Goal: Transaction & Acquisition: Purchase product/service

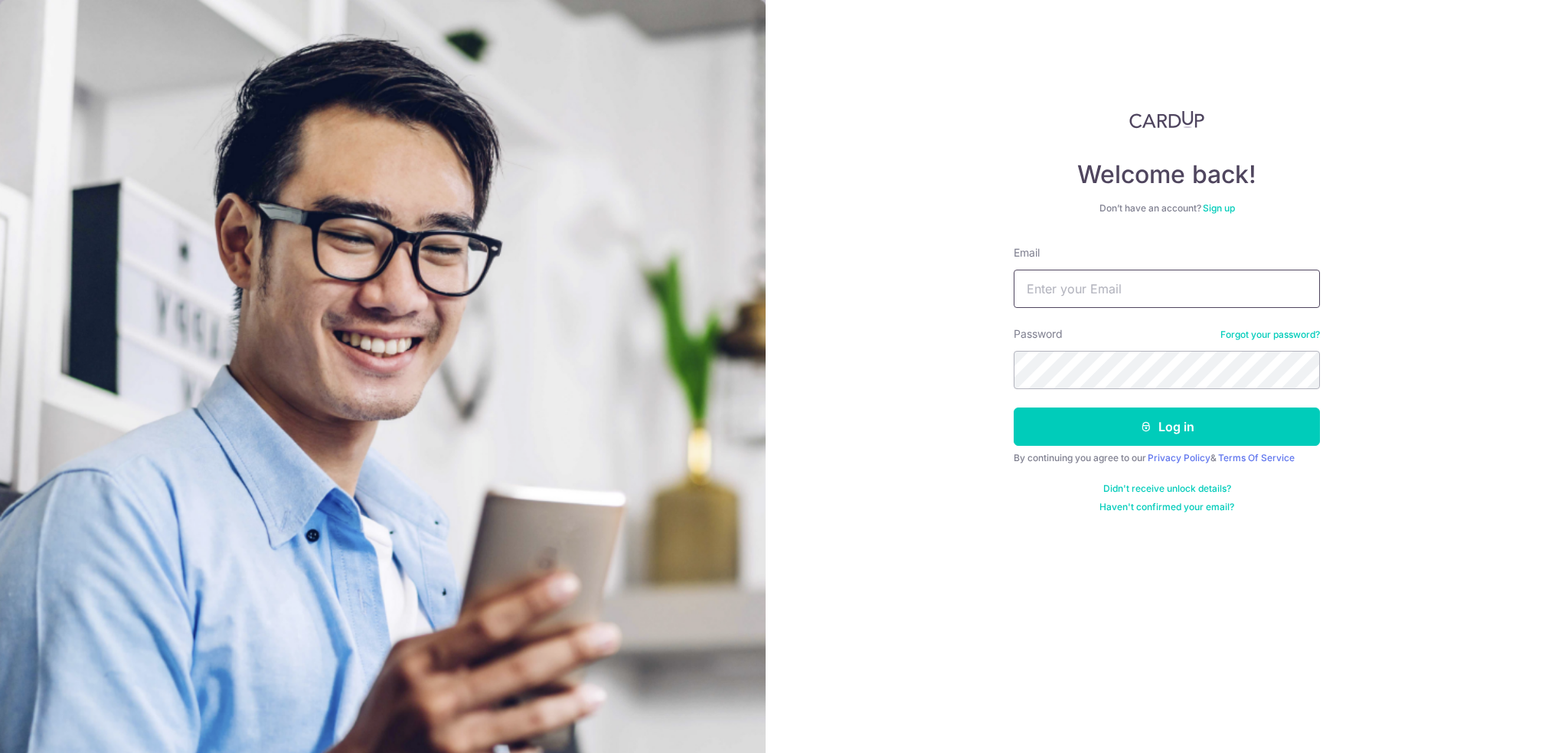
type input "[EMAIL_ADDRESS][DOMAIN_NAME]"
click at [1207, 435] on button "Log in" at bounding box center [1166, 426] width 306 height 39
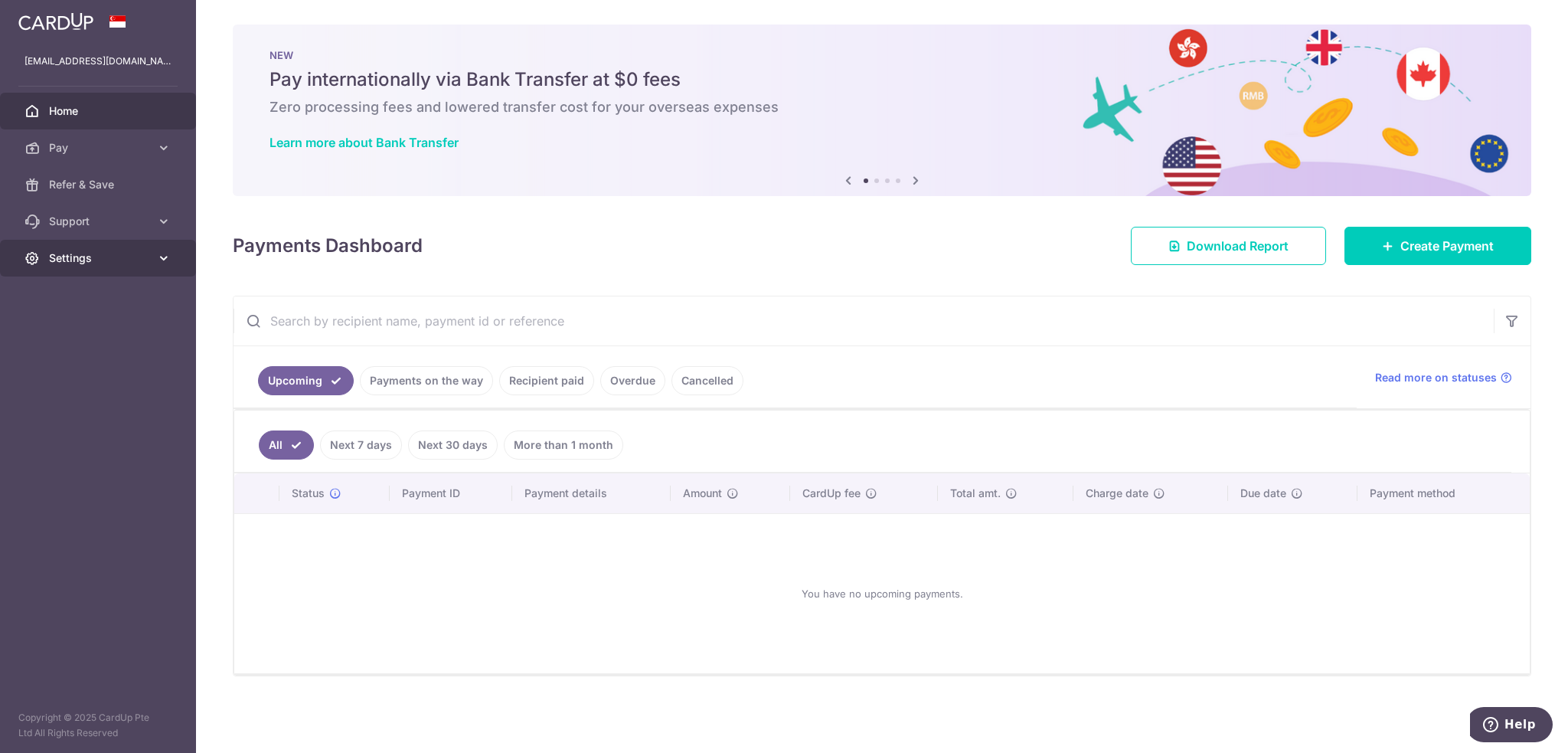
click at [133, 247] on body "[EMAIL_ADDRESS][DOMAIN_NAME] Home Pay Payments Recipients Cards Refer & Save Su…" at bounding box center [784, 376] width 1568 height 753
click at [123, 261] on span "Settings" at bounding box center [99, 258] width 101 height 15
click at [100, 291] on span "Account" at bounding box center [99, 295] width 101 height 15
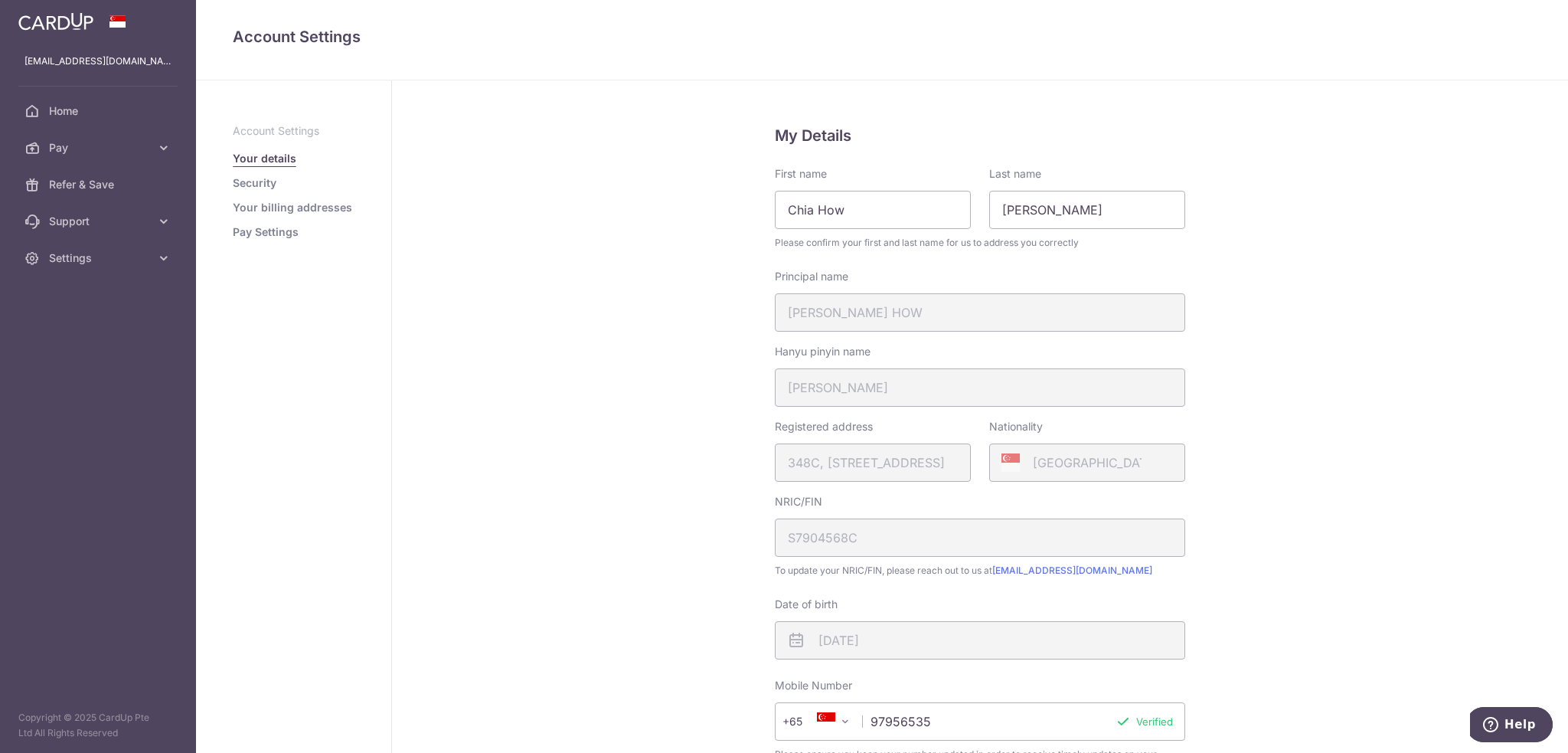
click at [261, 232] on link "Pay Settings" at bounding box center [266, 232] width 66 height 15
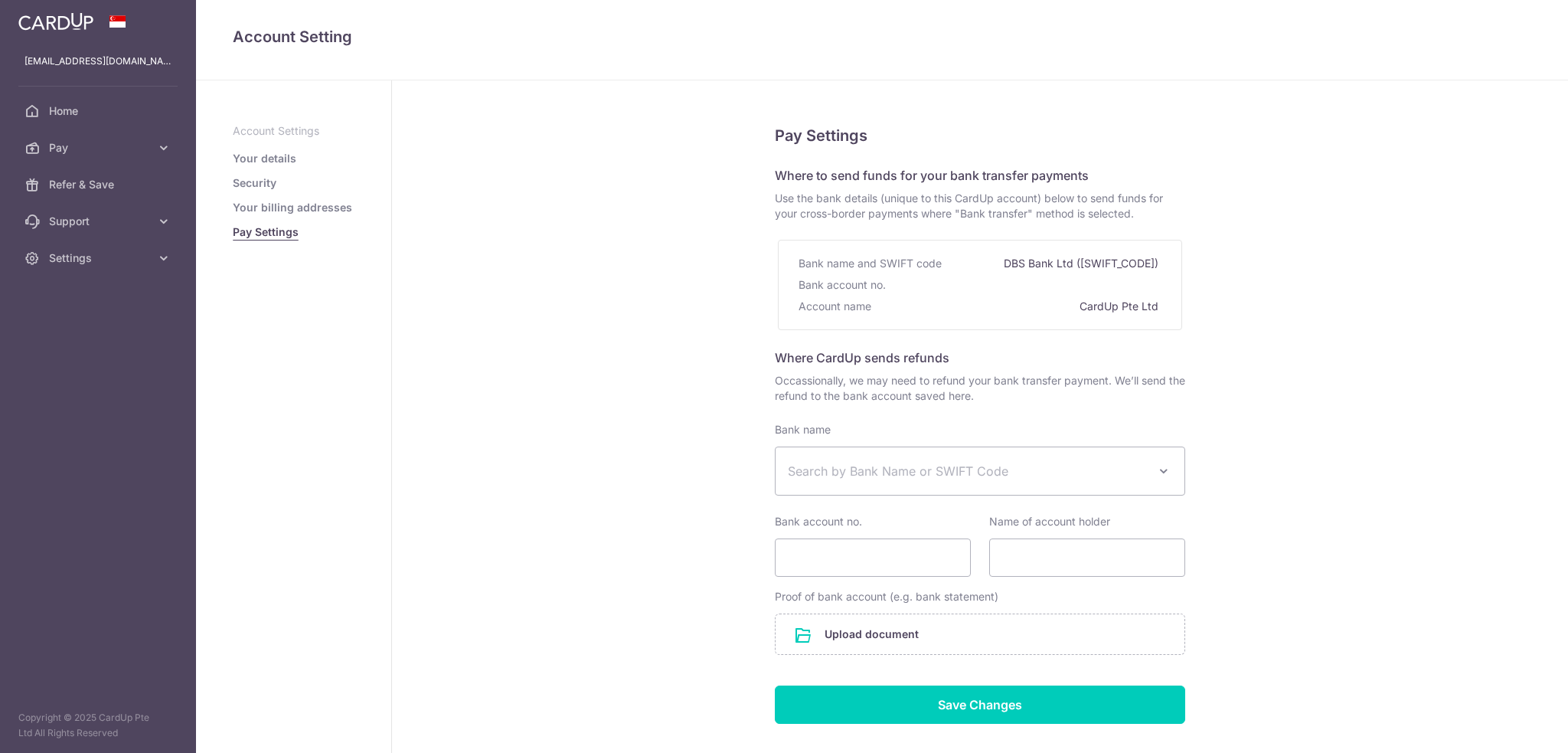
select select
click at [261, 158] on link "Your details" at bounding box center [265, 158] width 64 height 15
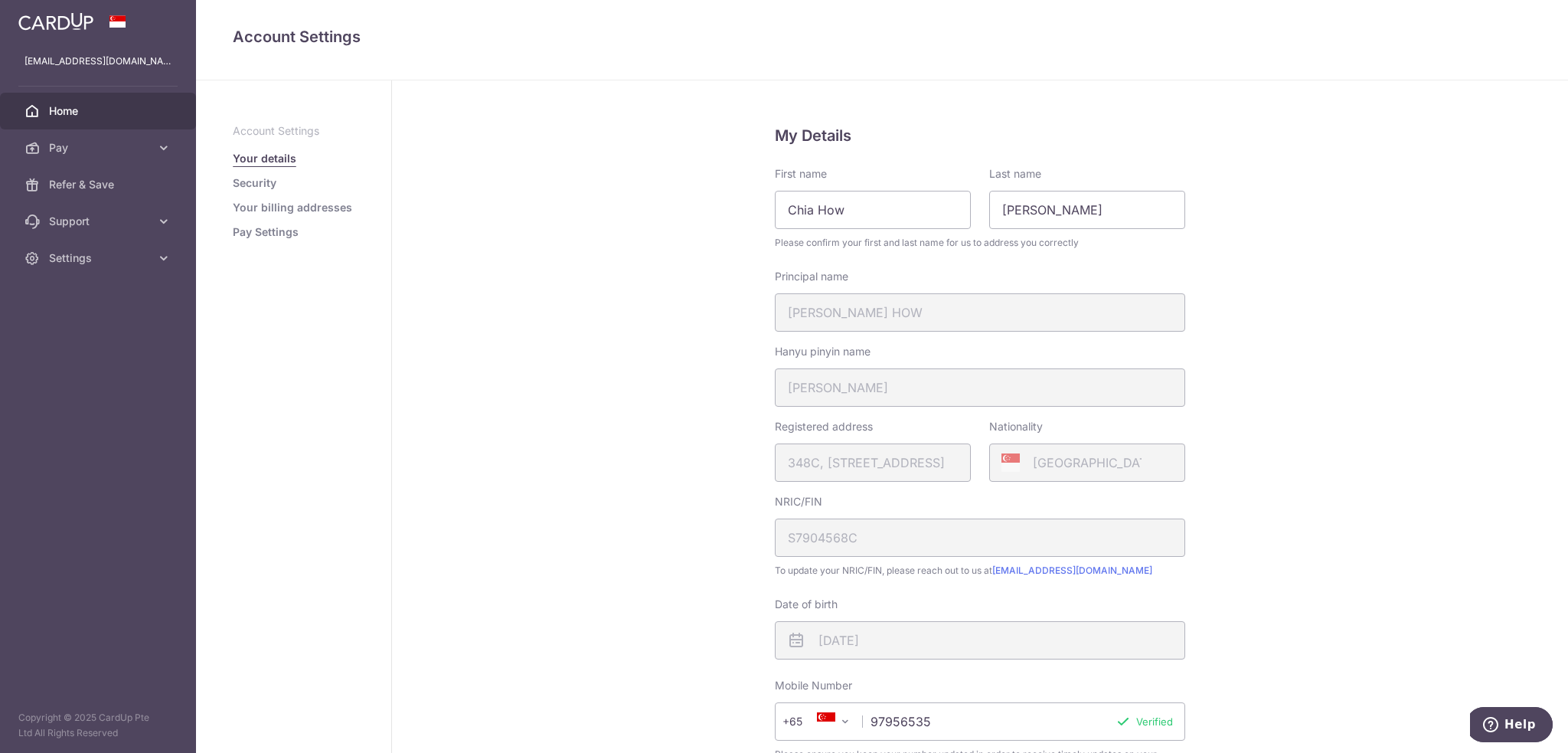
click at [80, 113] on span "Home" at bounding box center [99, 110] width 101 height 15
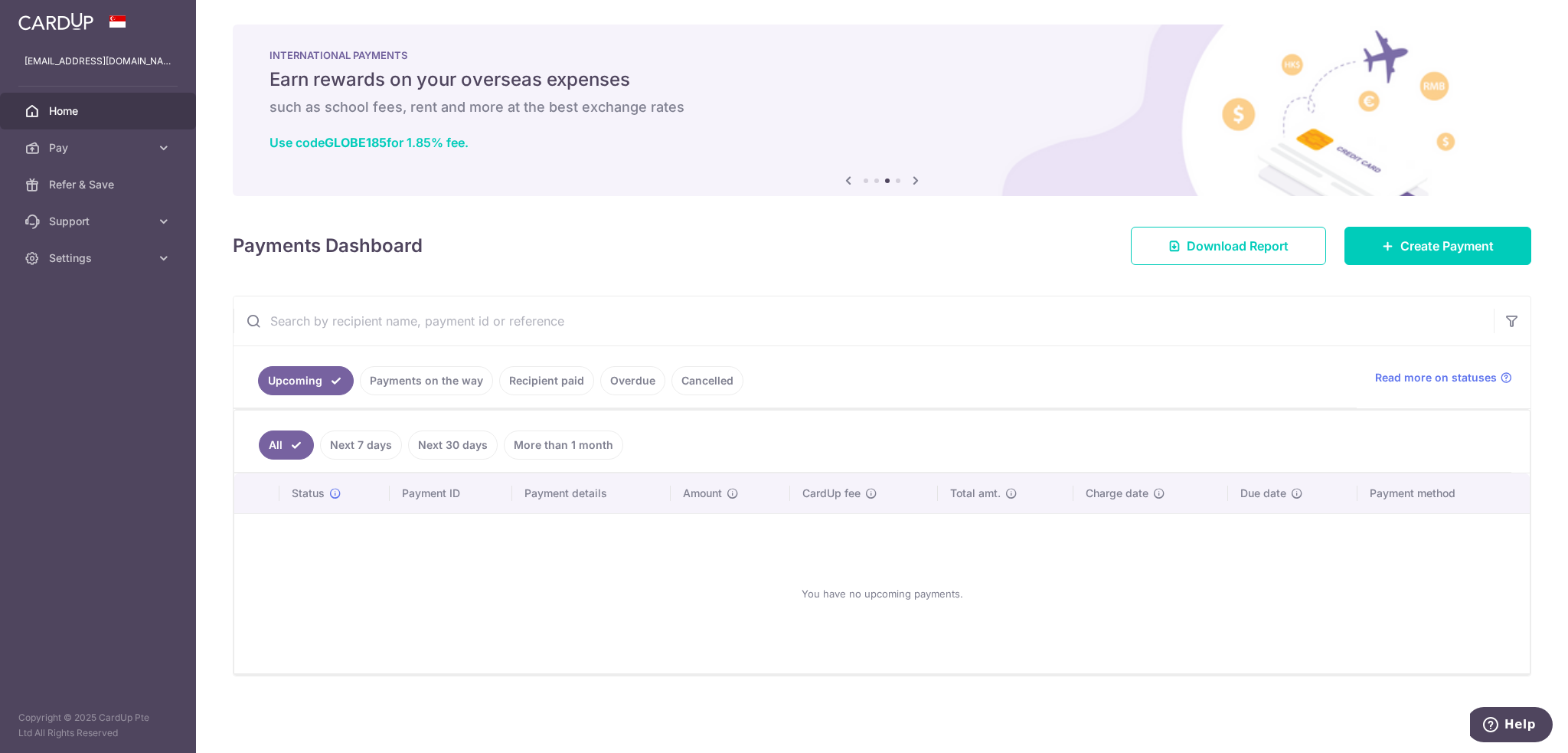
click at [53, 106] on span "Home" at bounding box center [99, 110] width 101 height 15
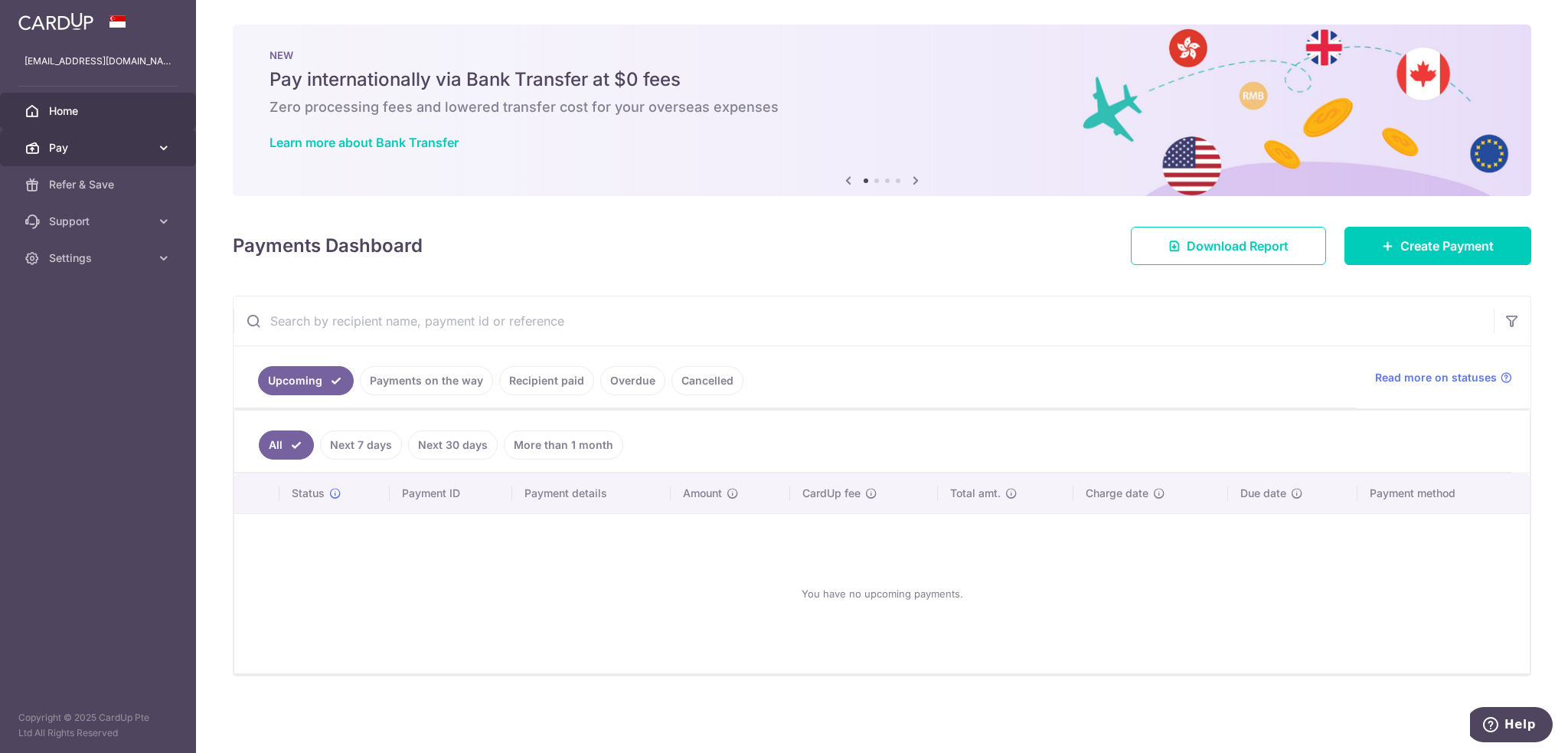
click at [95, 149] on span "Pay" at bounding box center [99, 147] width 101 height 15
click at [914, 180] on icon at bounding box center [915, 180] width 18 height 19
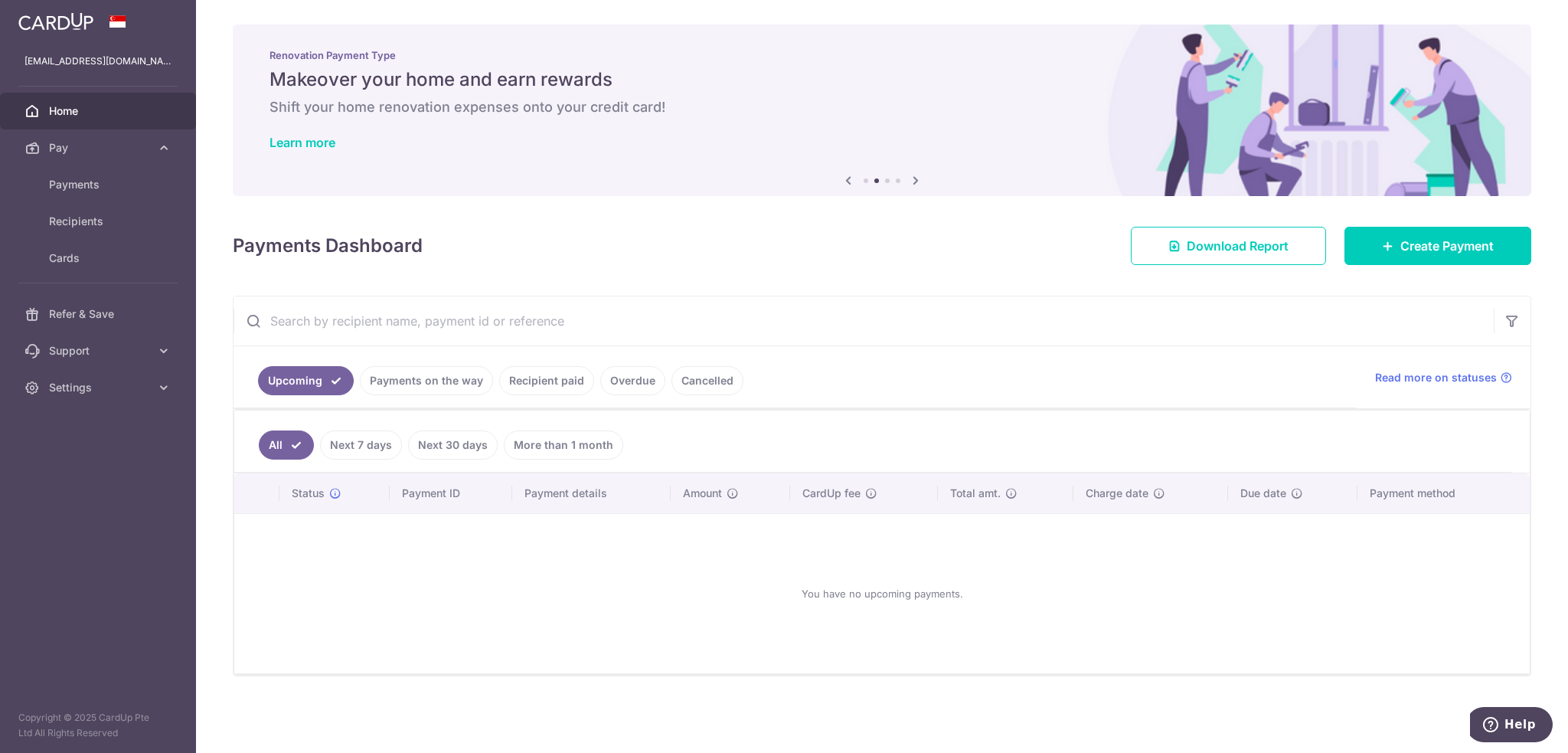
click at [914, 180] on icon at bounding box center [915, 180] width 18 height 19
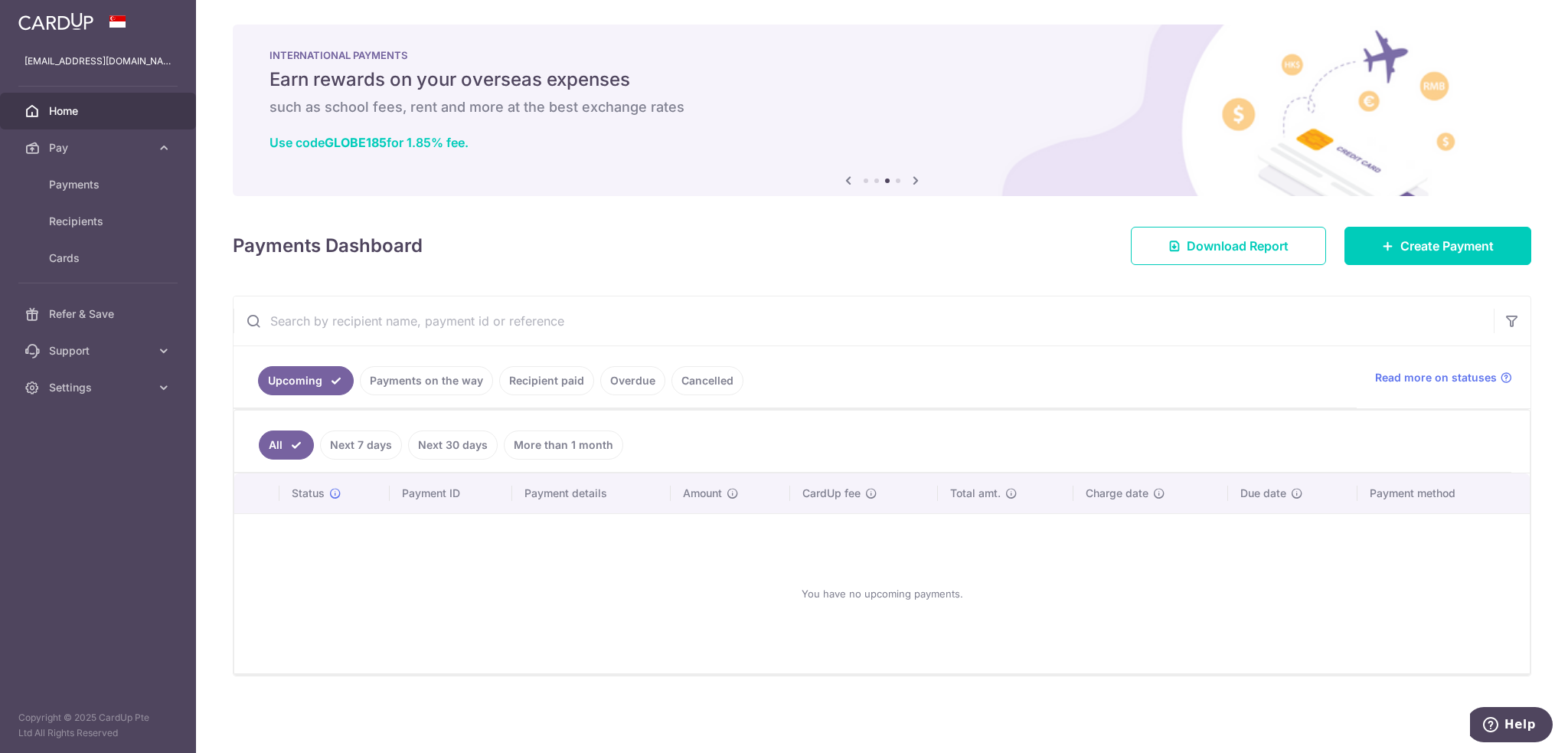
click at [914, 180] on icon at bounding box center [915, 180] width 18 height 19
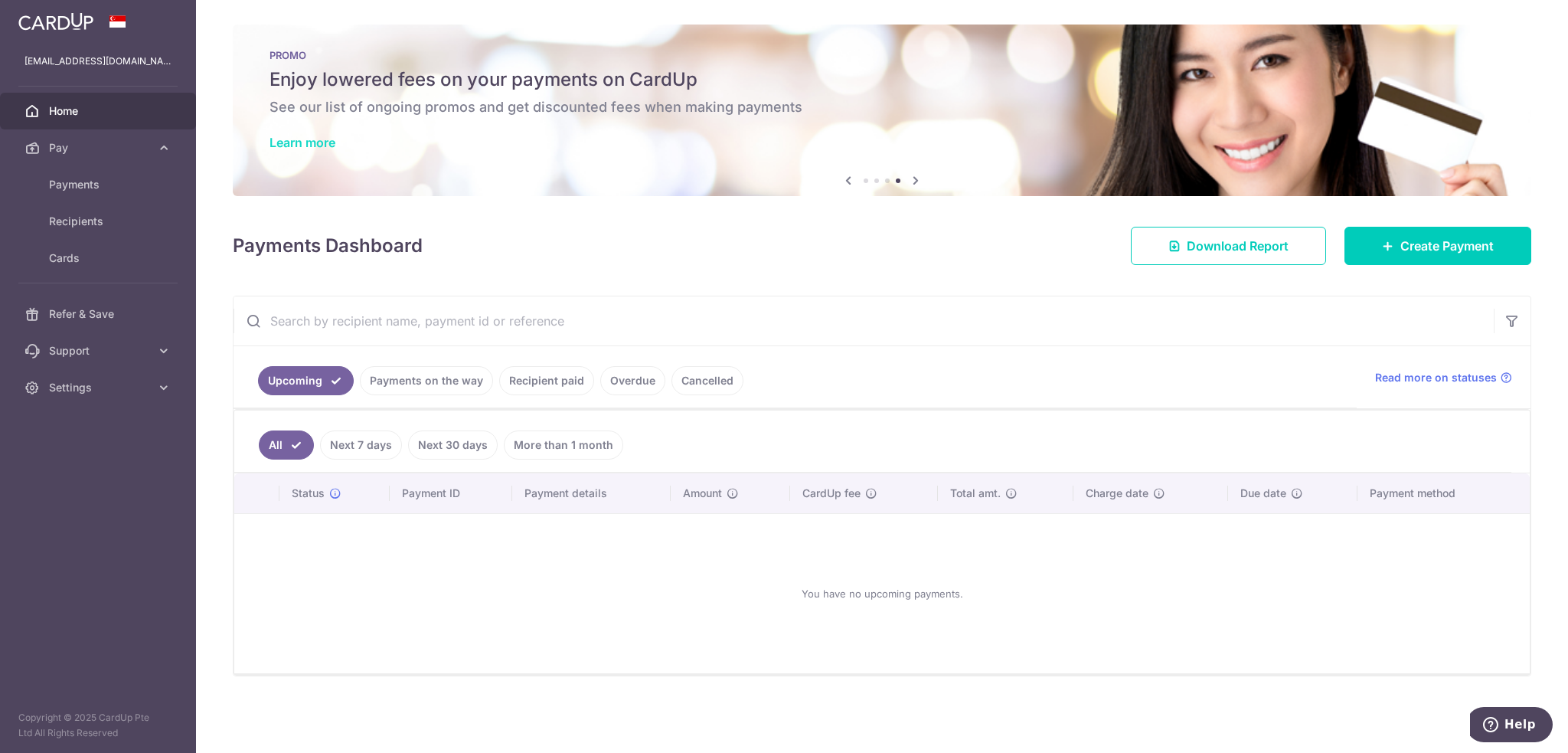
click at [320, 139] on link "Learn more" at bounding box center [302, 142] width 66 height 15
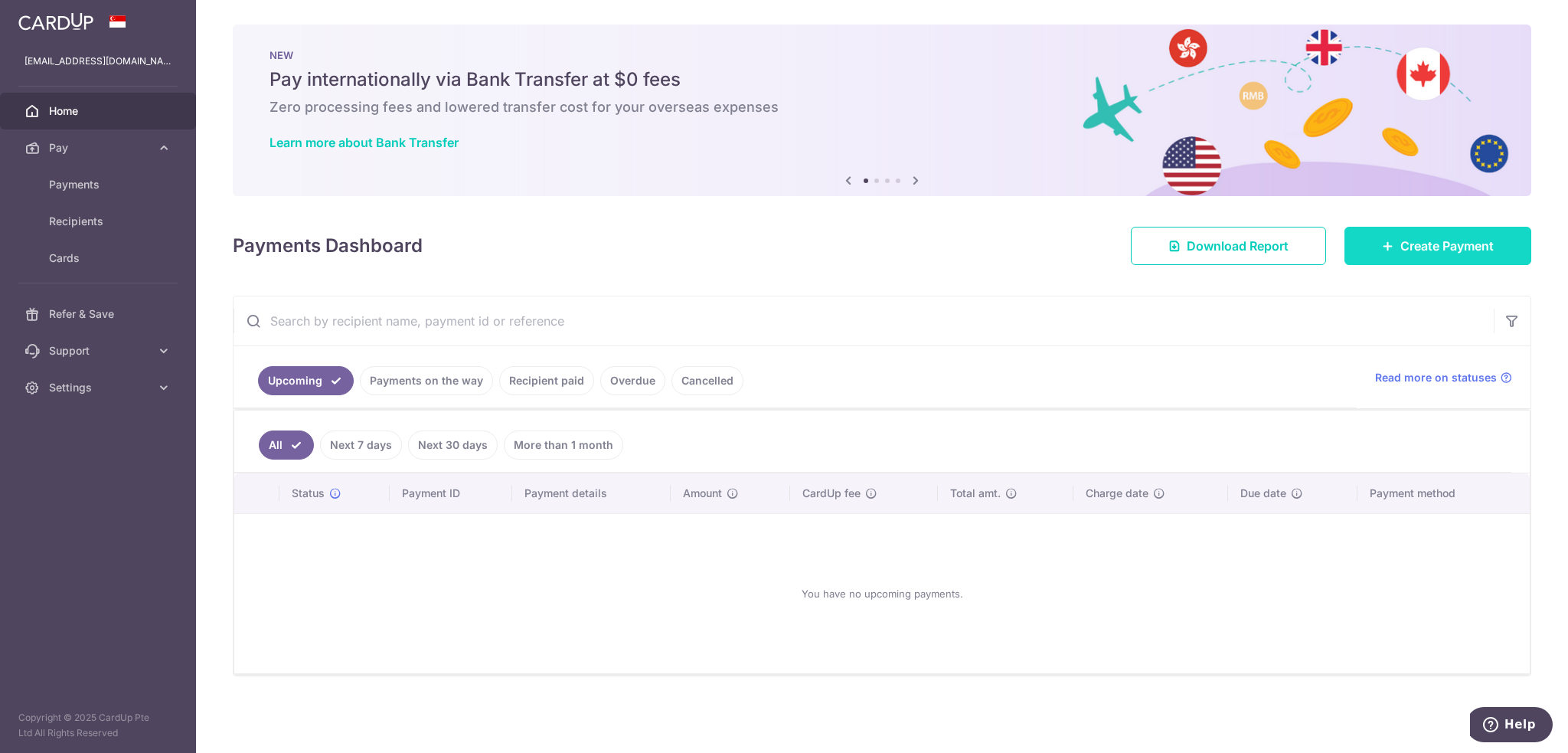
click at [1402, 239] on span "Create Payment" at bounding box center [1447, 245] width 94 height 18
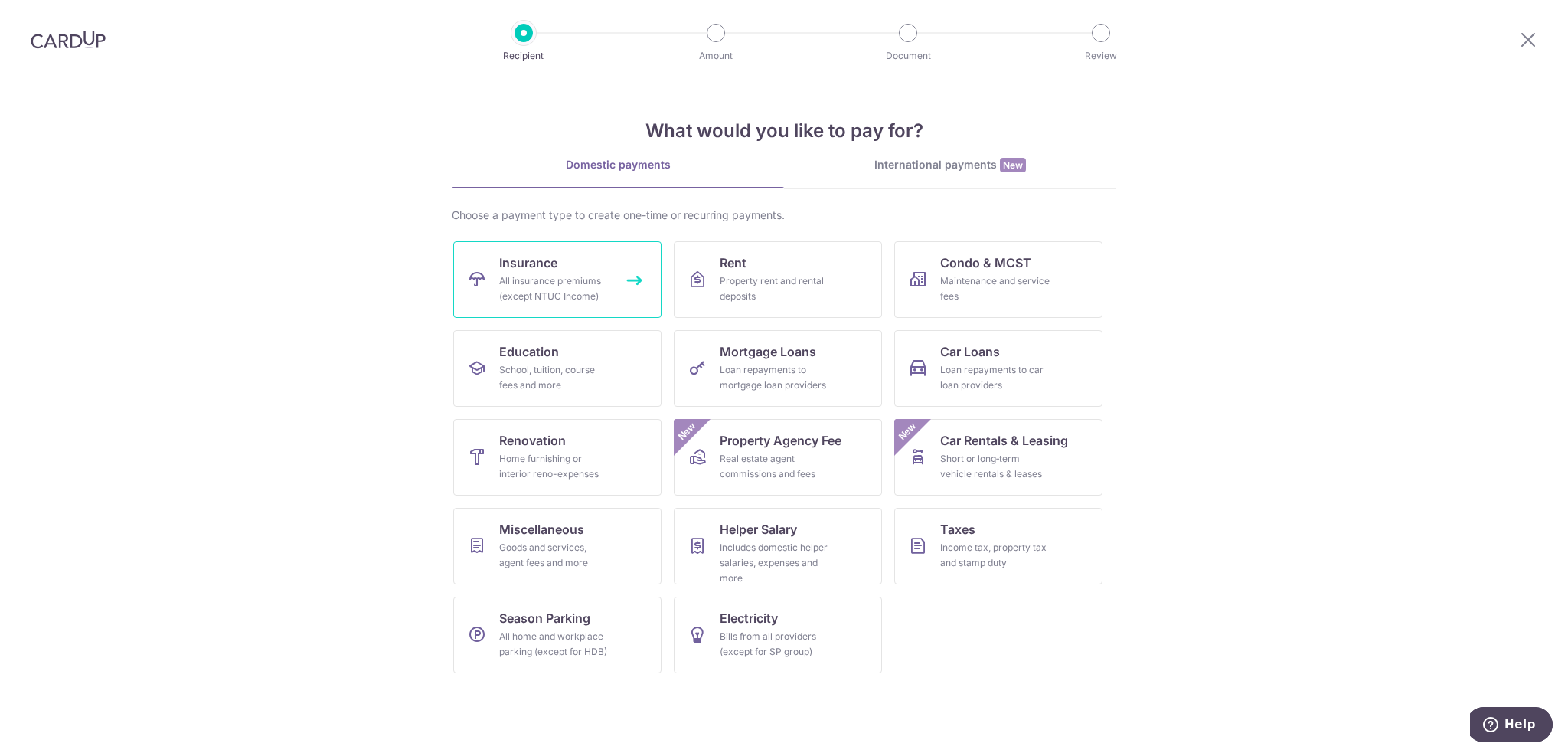
click at [580, 295] on div "All insurance premiums (except NTUC Income)" at bounding box center [554, 288] width 110 height 31
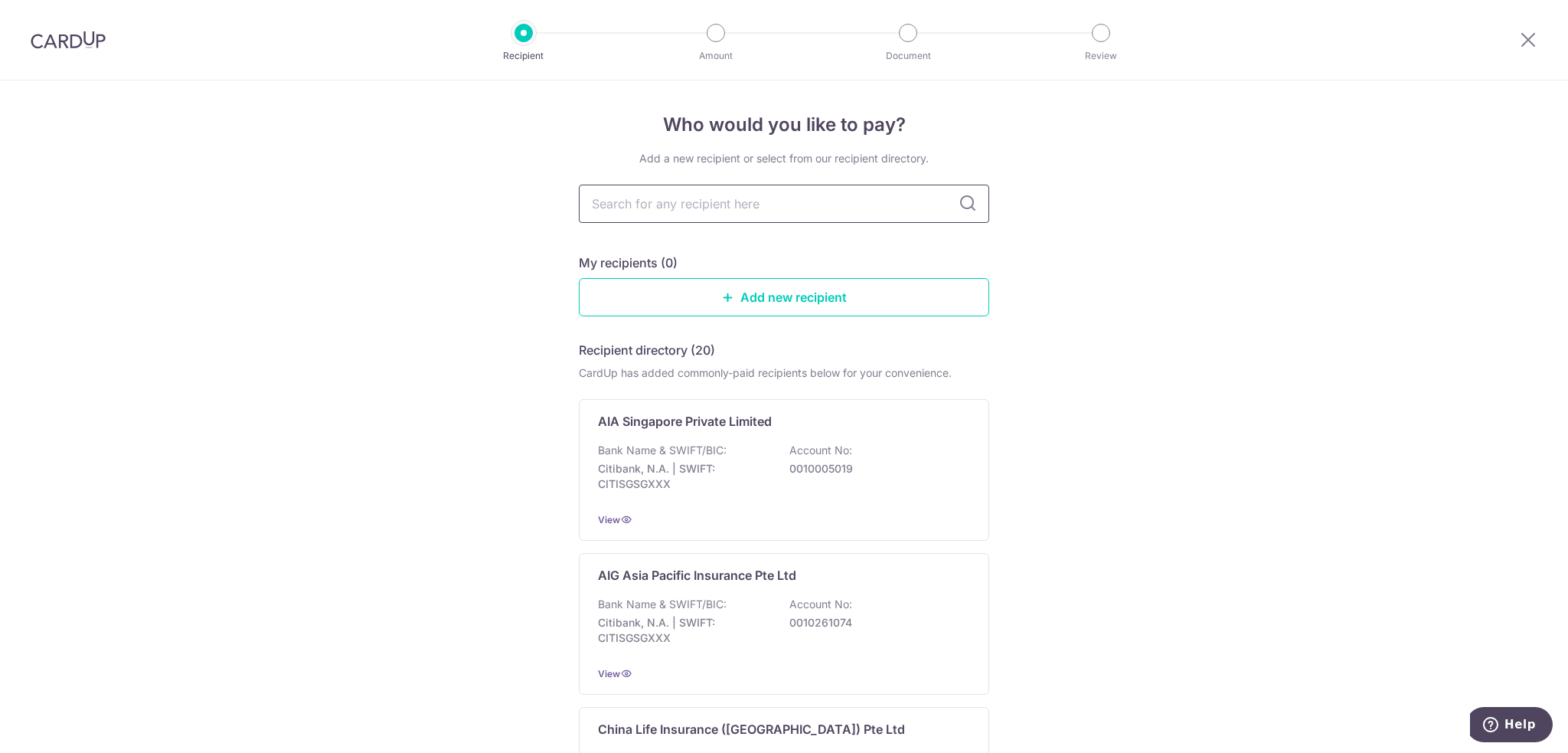
click at [801, 208] on input "text" at bounding box center [784, 203] width 410 height 39
type input "great eastern"
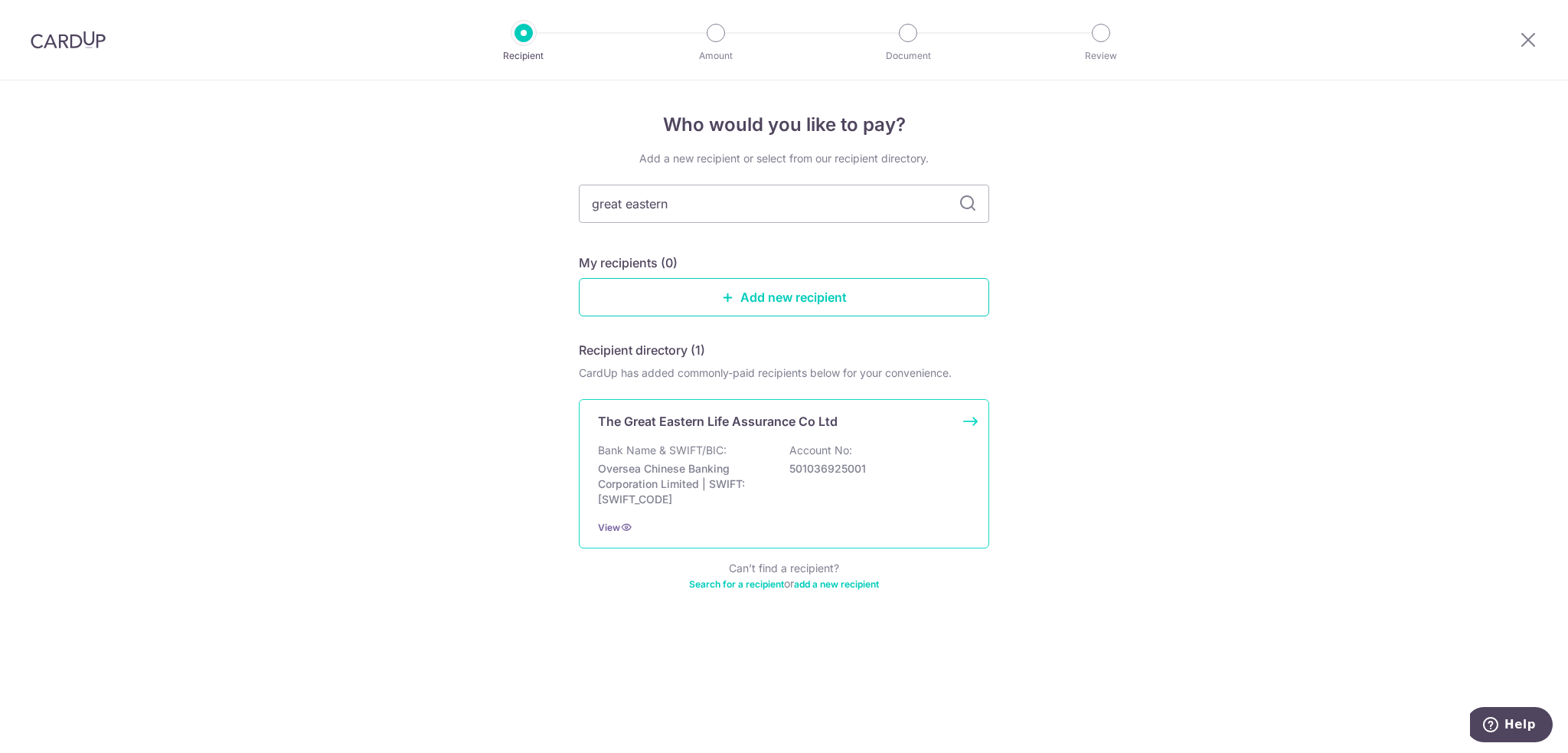
click at [676, 452] on p "Bank Name & SWIFT/BIC:" at bounding box center [662, 450] width 128 height 15
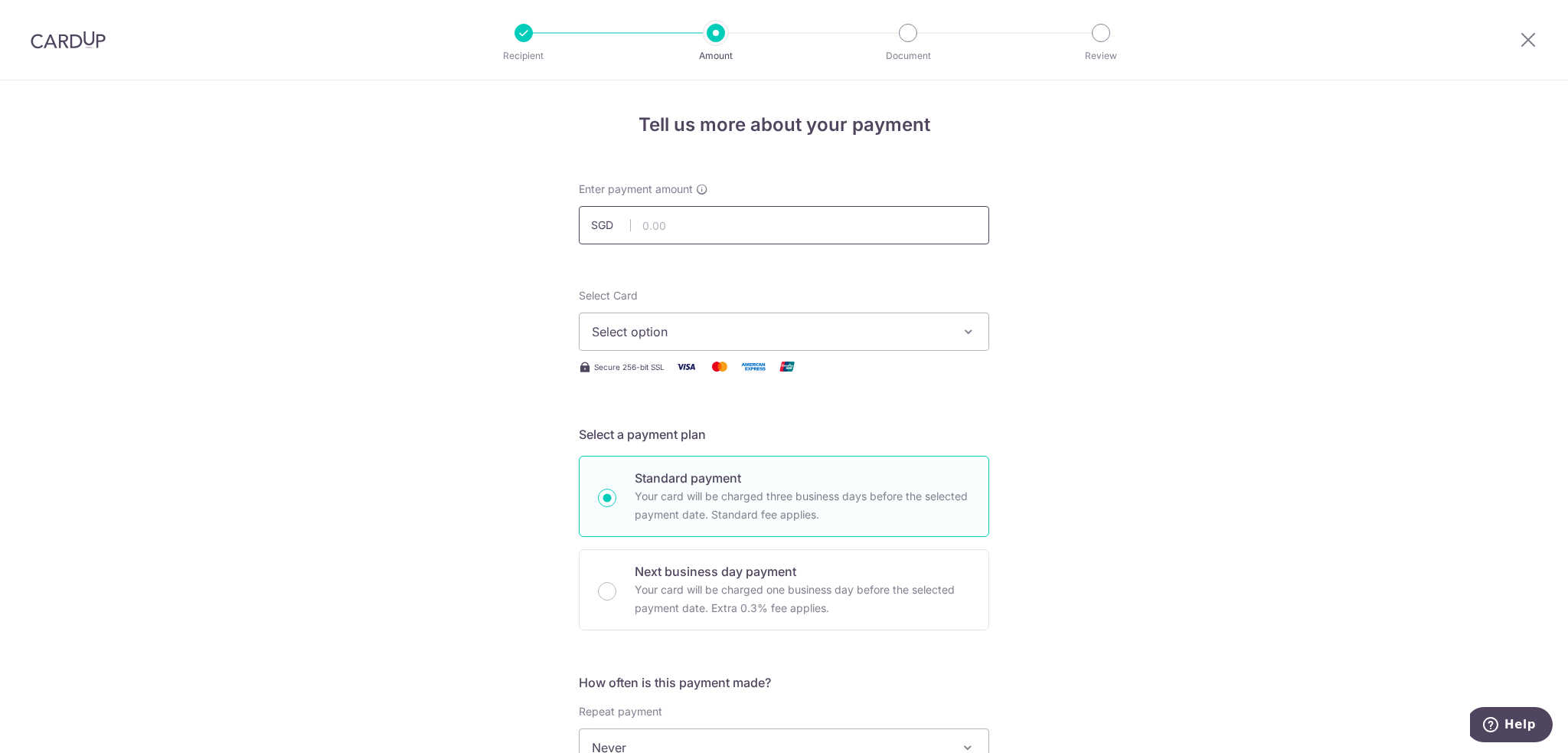
click at [800, 218] on input "text" at bounding box center [784, 224] width 410 height 39
type input "1,500.00"
click at [862, 336] on span "Select option" at bounding box center [769, 331] width 357 height 18
click at [696, 374] on span "Add credit card" at bounding box center [797, 374] width 357 height 15
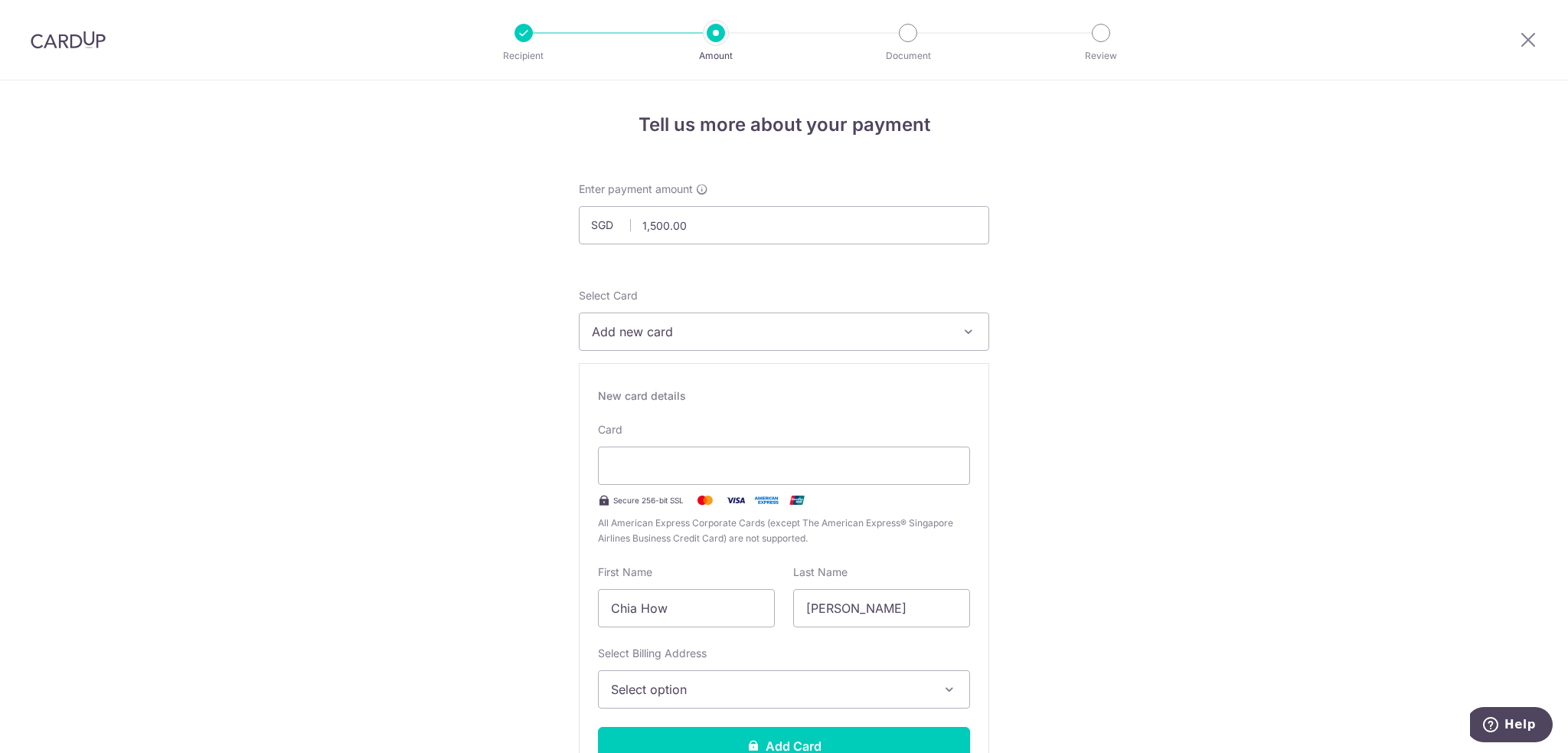
scroll to position [76, 0]
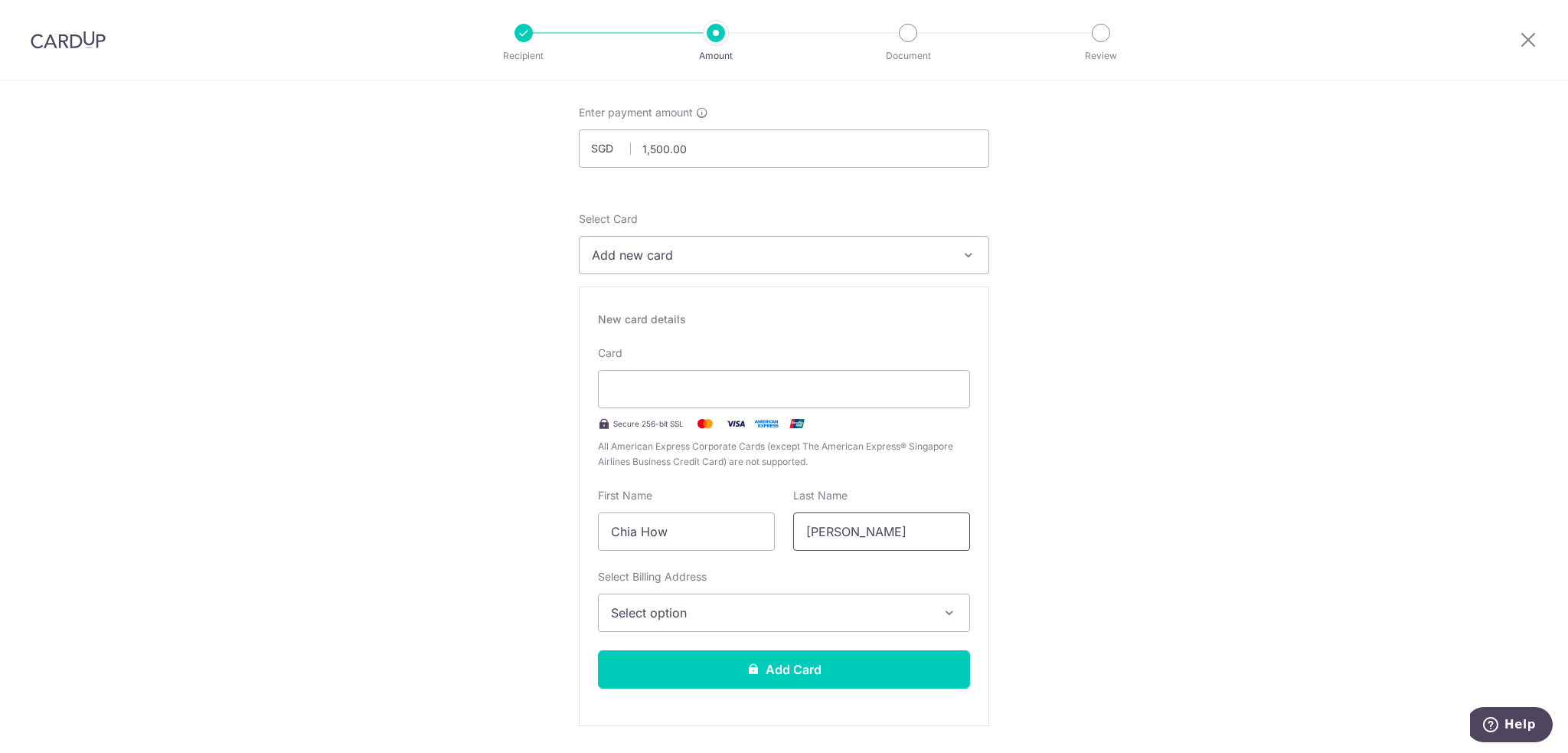
type input "10 / 2030"
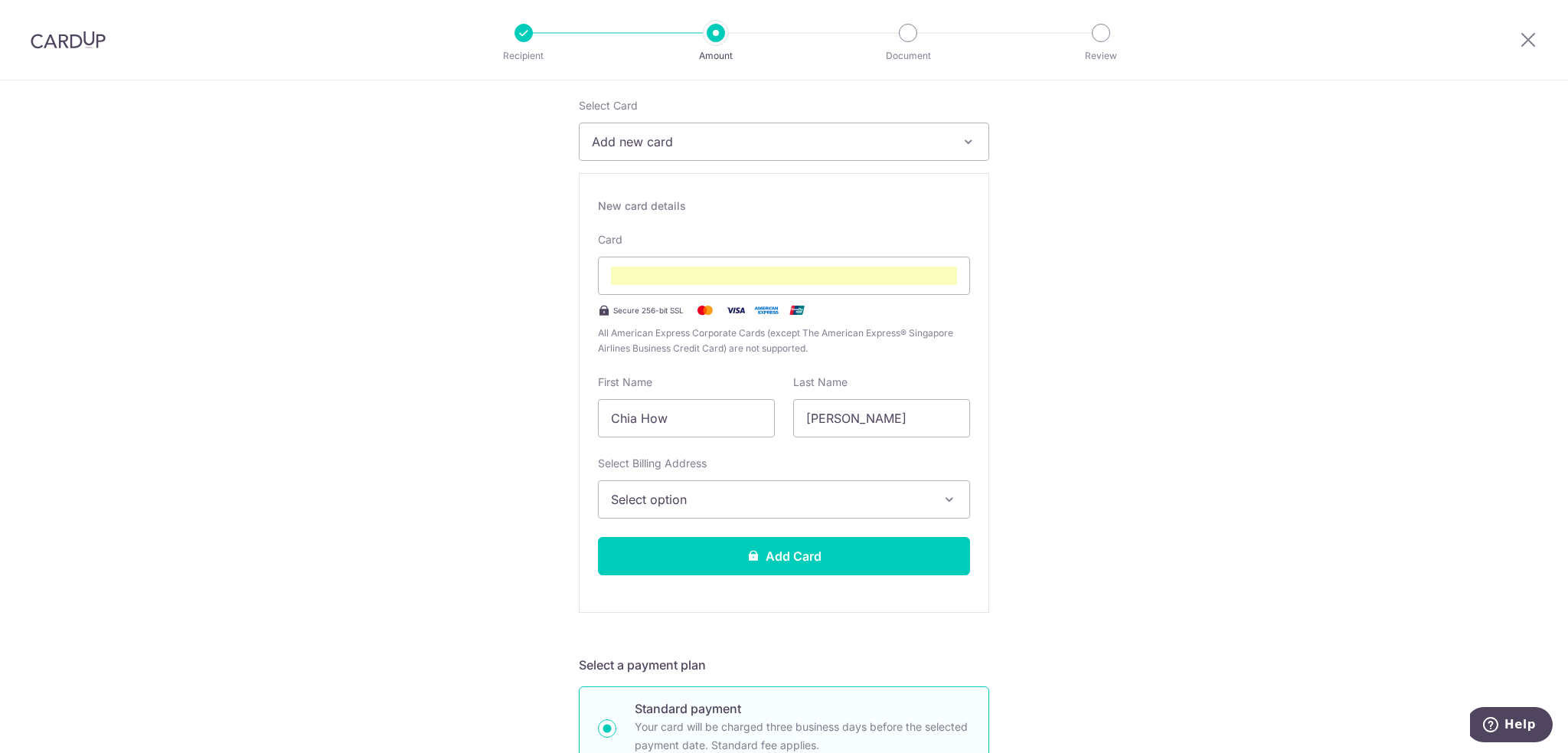
scroll to position [202, 0]
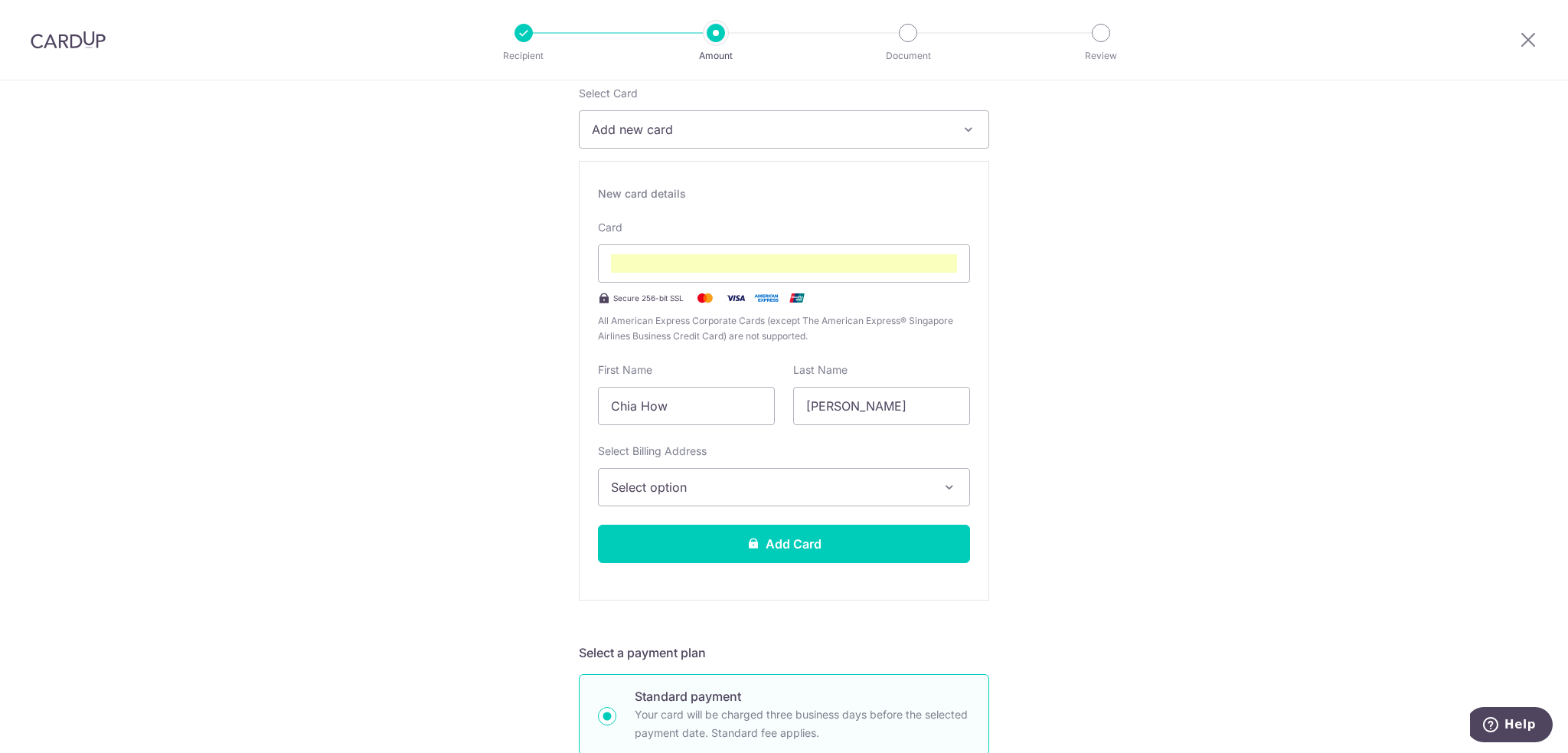
click at [728, 485] on span "Select option" at bounding box center [770, 487] width 318 height 18
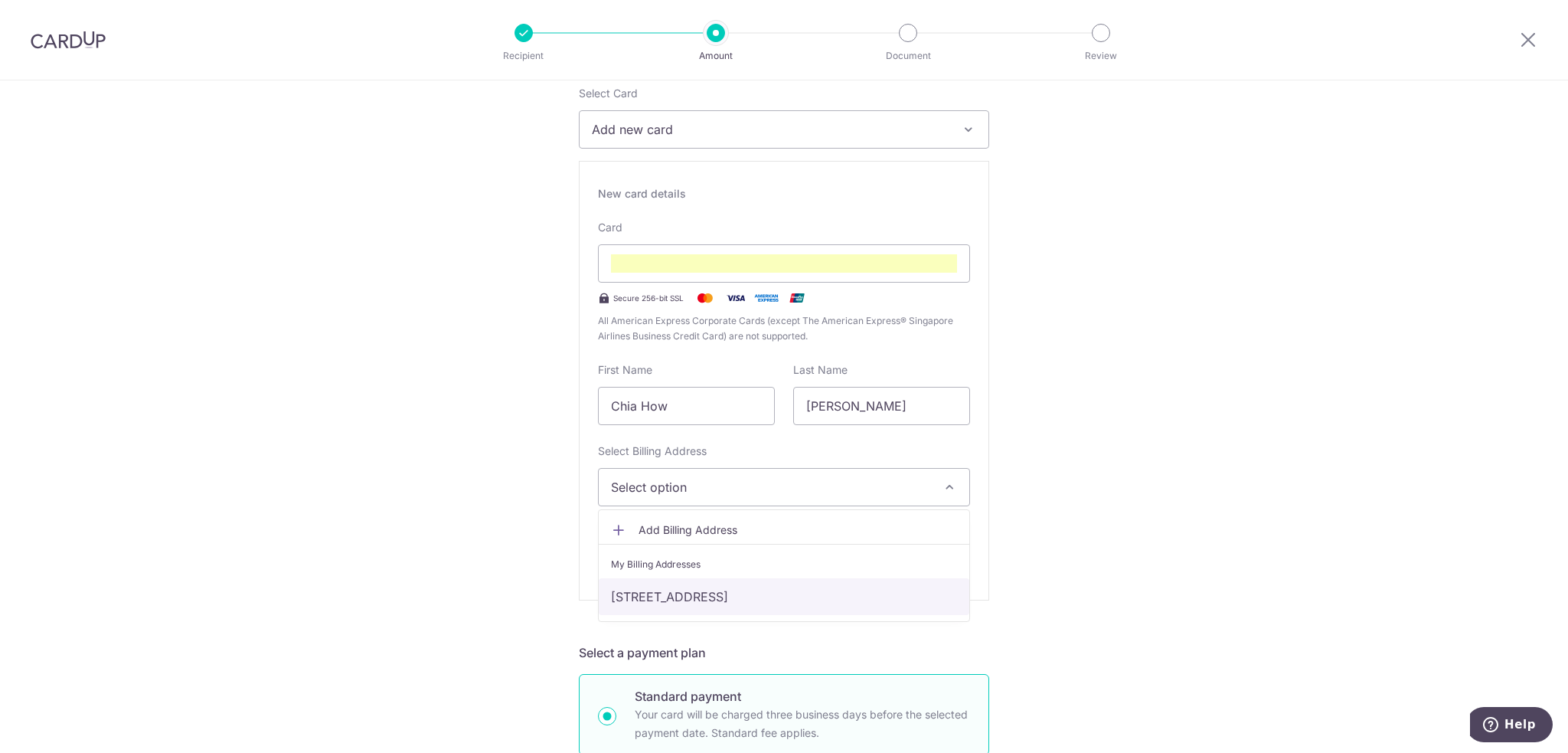
click at [721, 601] on link "348c yishun Ave 11#11-581, Singapore, Singapore-763348" at bounding box center [784, 596] width 370 height 37
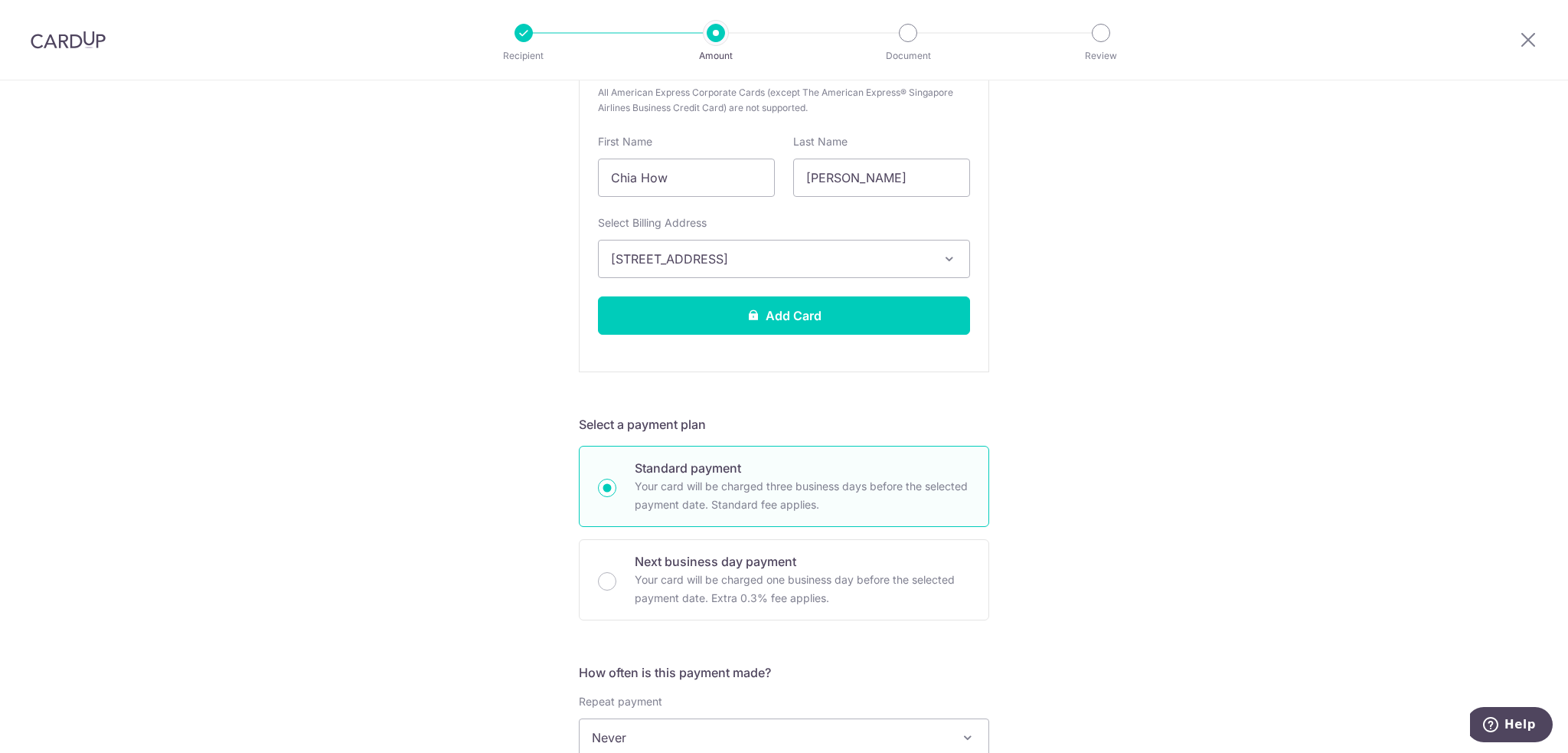
scroll to position [432, 0]
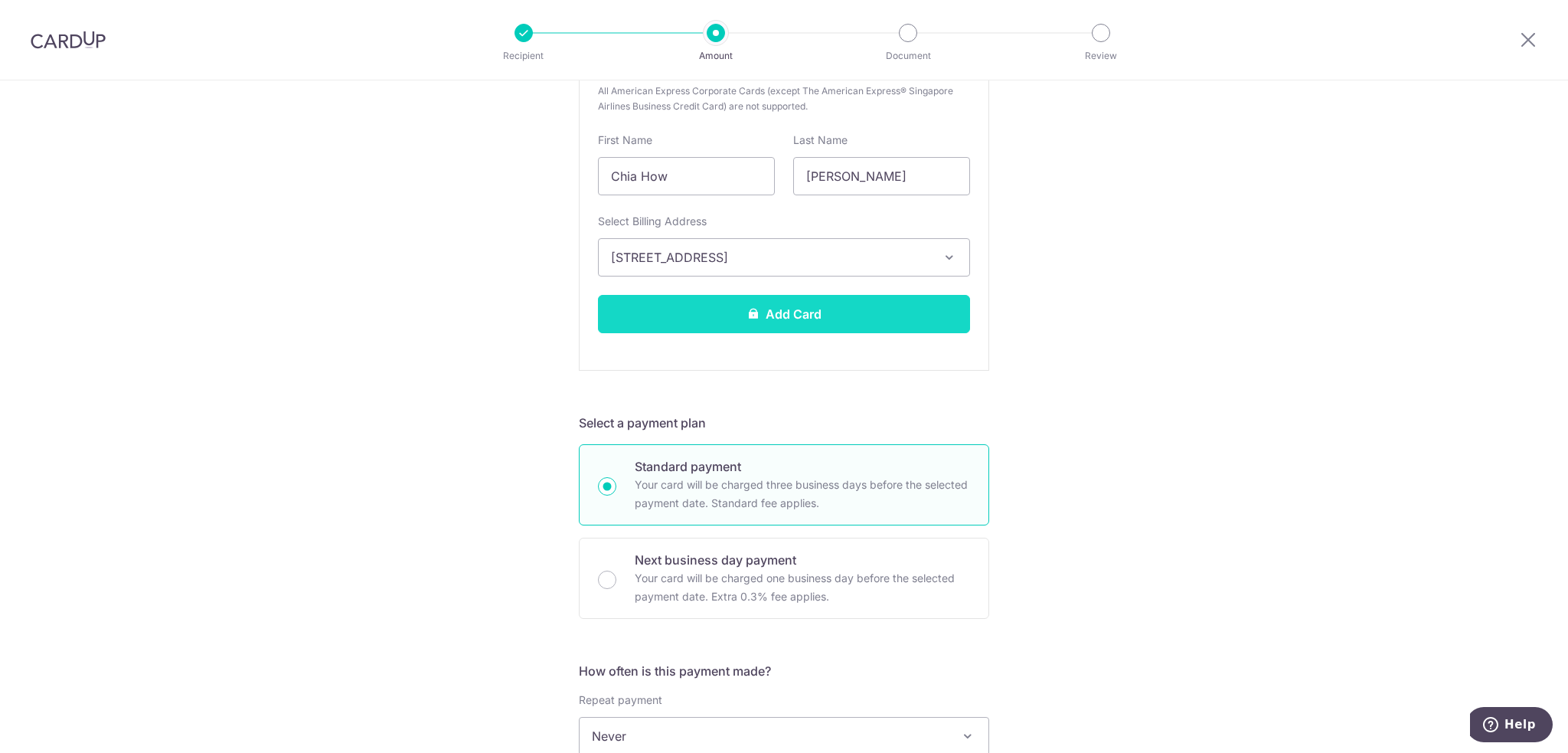
click at [832, 311] on button "Add Card" at bounding box center [784, 313] width 372 height 39
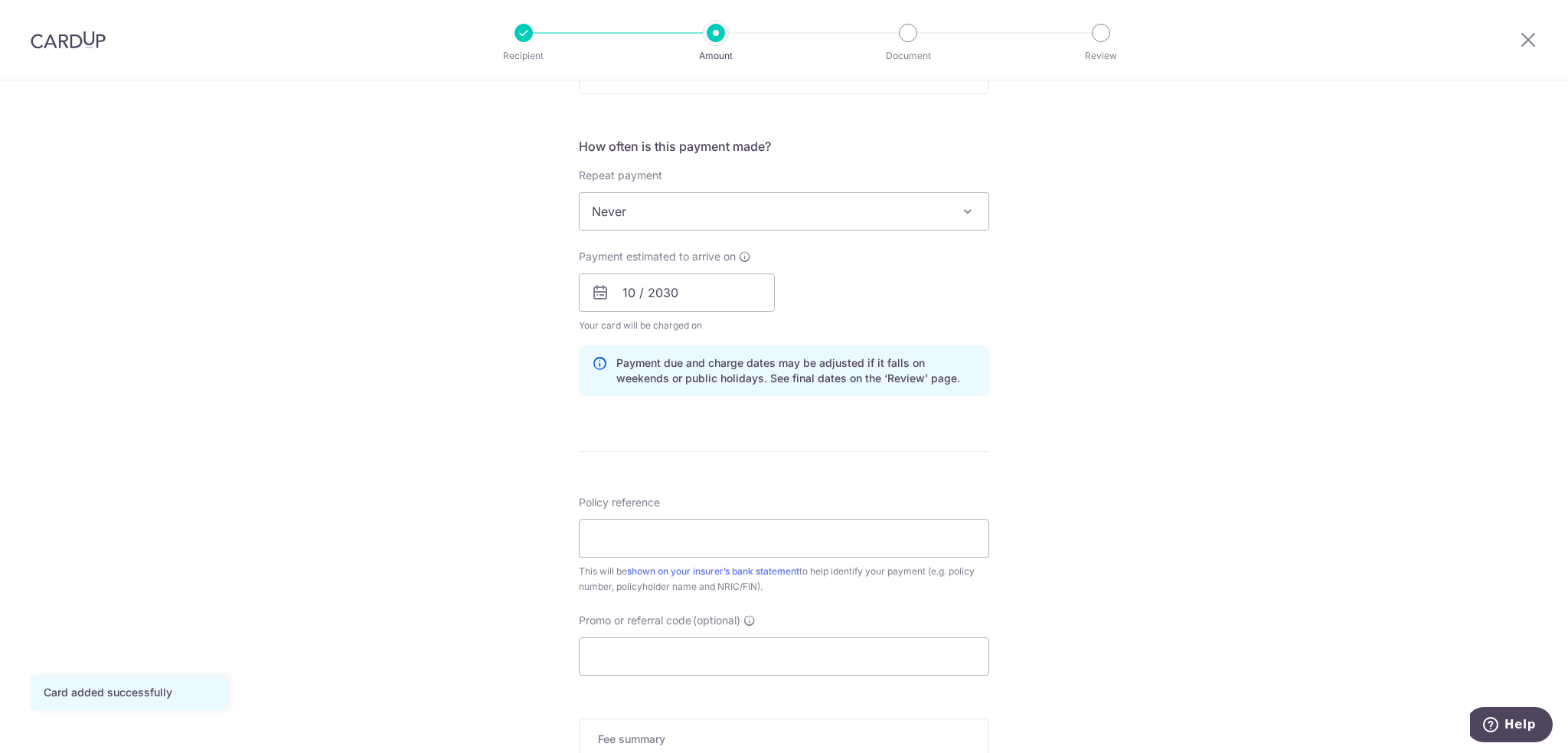
scroll to position [689, 0]
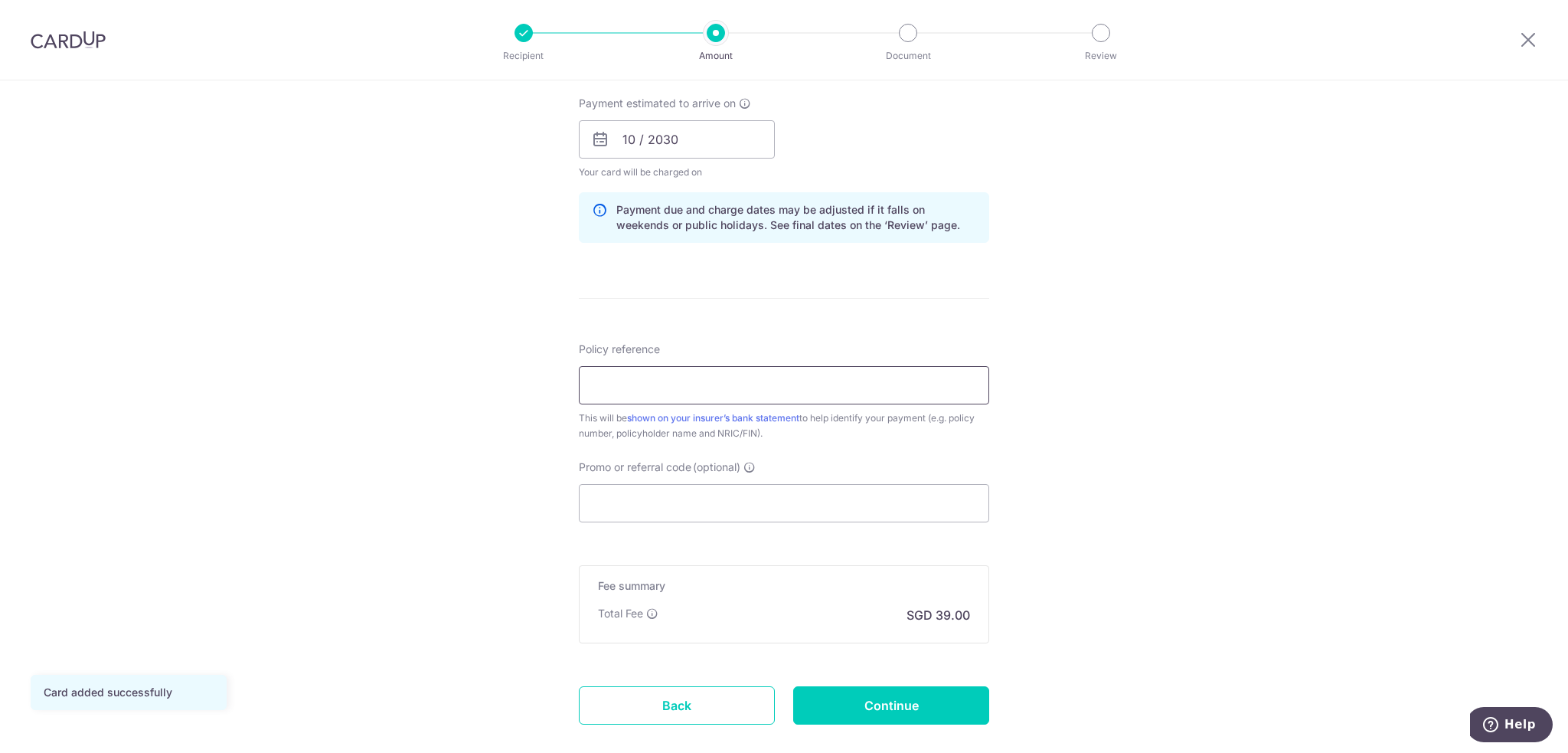
click at [841, 403] on input "Policy reference" at bounding box center [784, 385] width 410 height 39
type input "0027273906"
click at [816, 505] on input "Promo or referral code (optional)" at bounding box center [784, 503] width 410 height 39
paste input "OFF225"
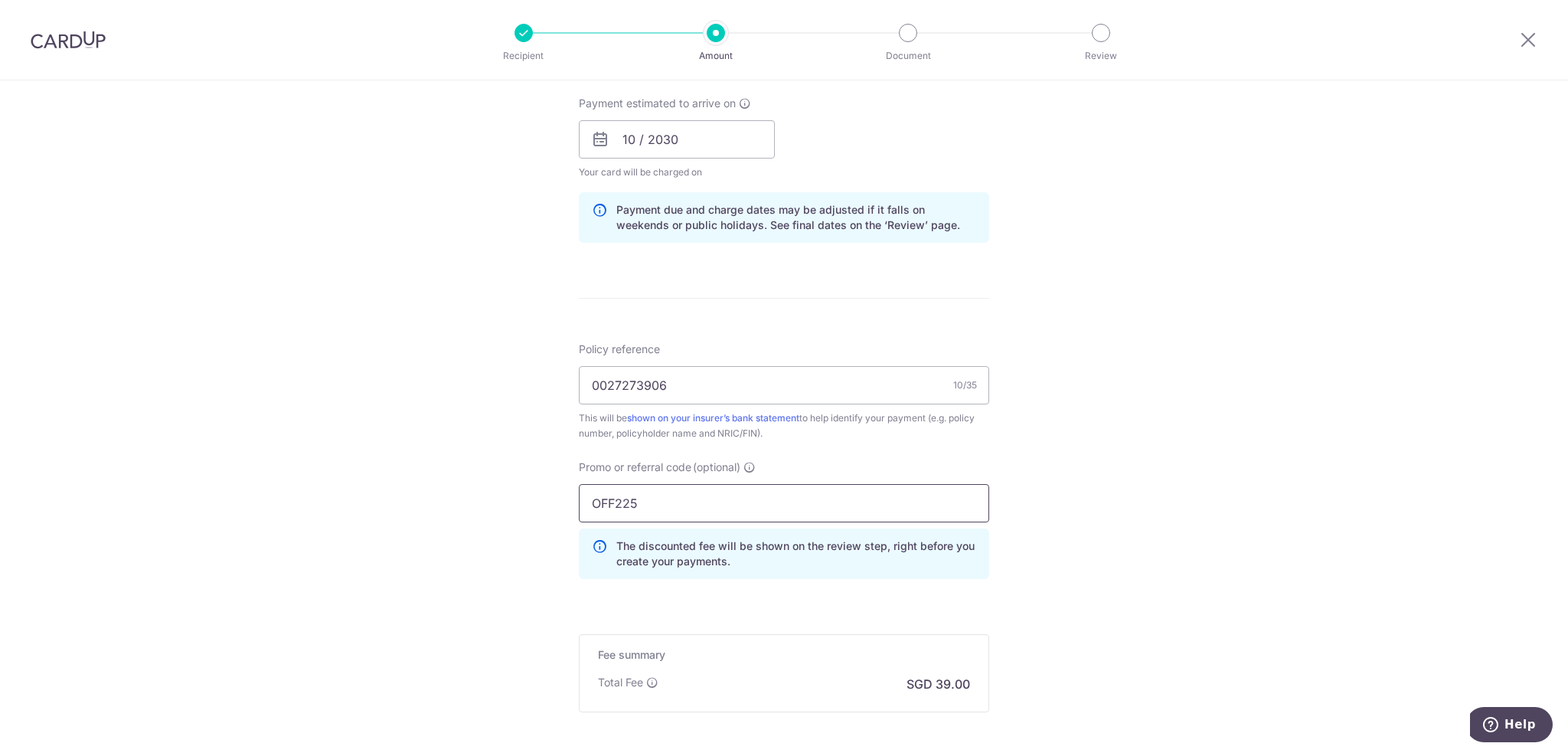
type input "OFF225"
click at [1188, 460] on div "Tell us more about your payment Enter payment amount SGD 1,500.00 1500.00 Card …" at bounding box center [784, 150] width 1568 height 1517
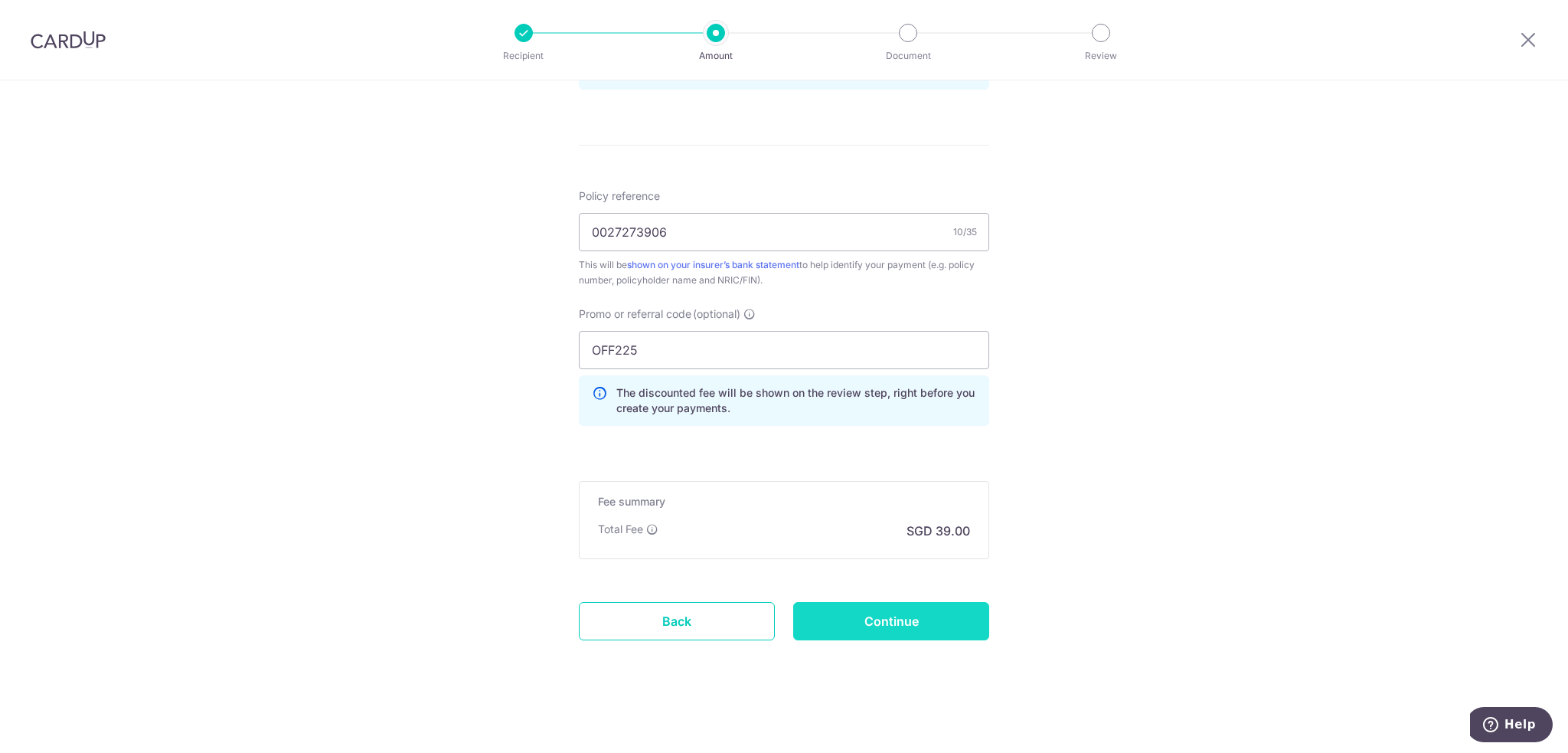
click at [891, 626] on input "Continue" at bounding box center [891, 621] width 196 height 39
type input "Create Schedule"
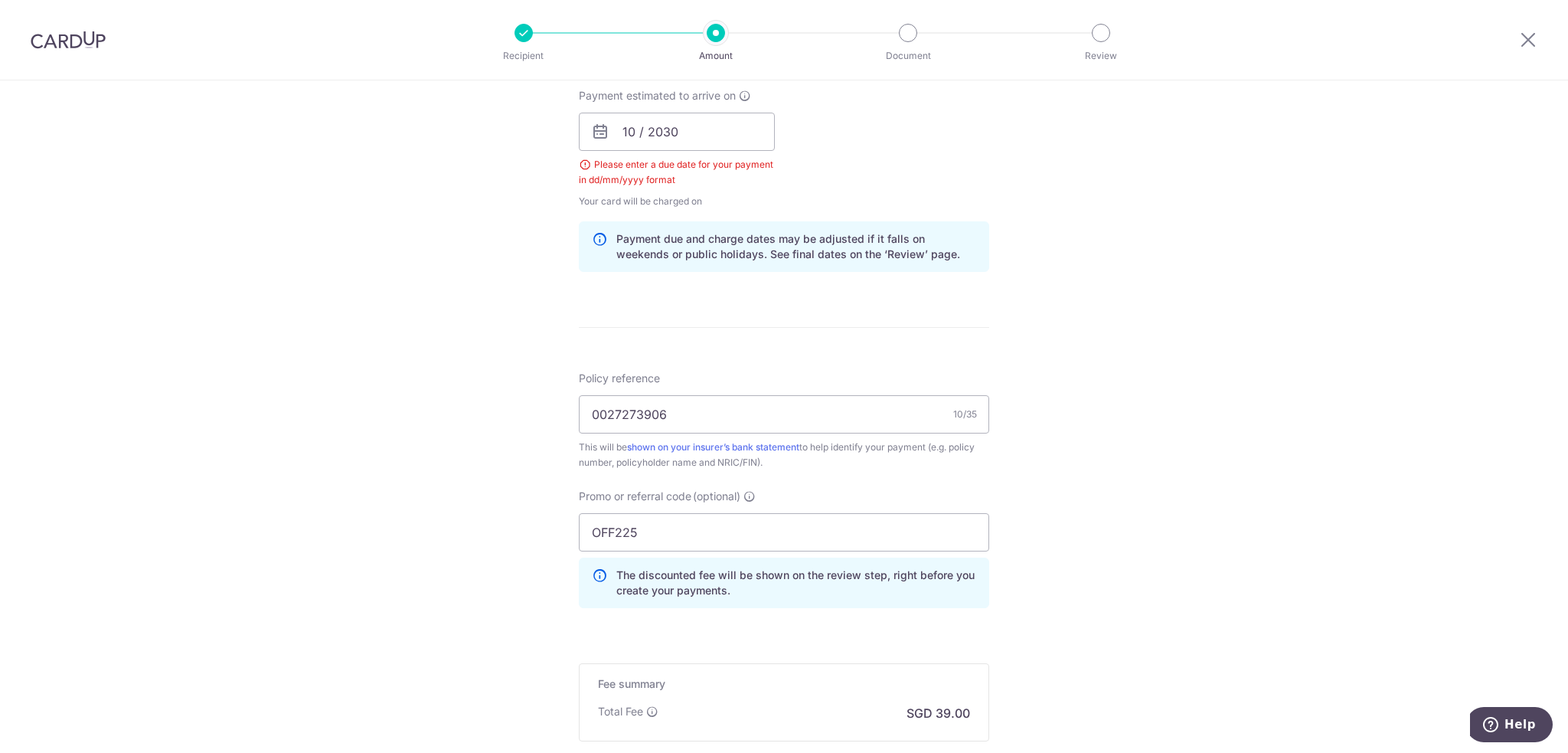
scroll to position [543, 0]
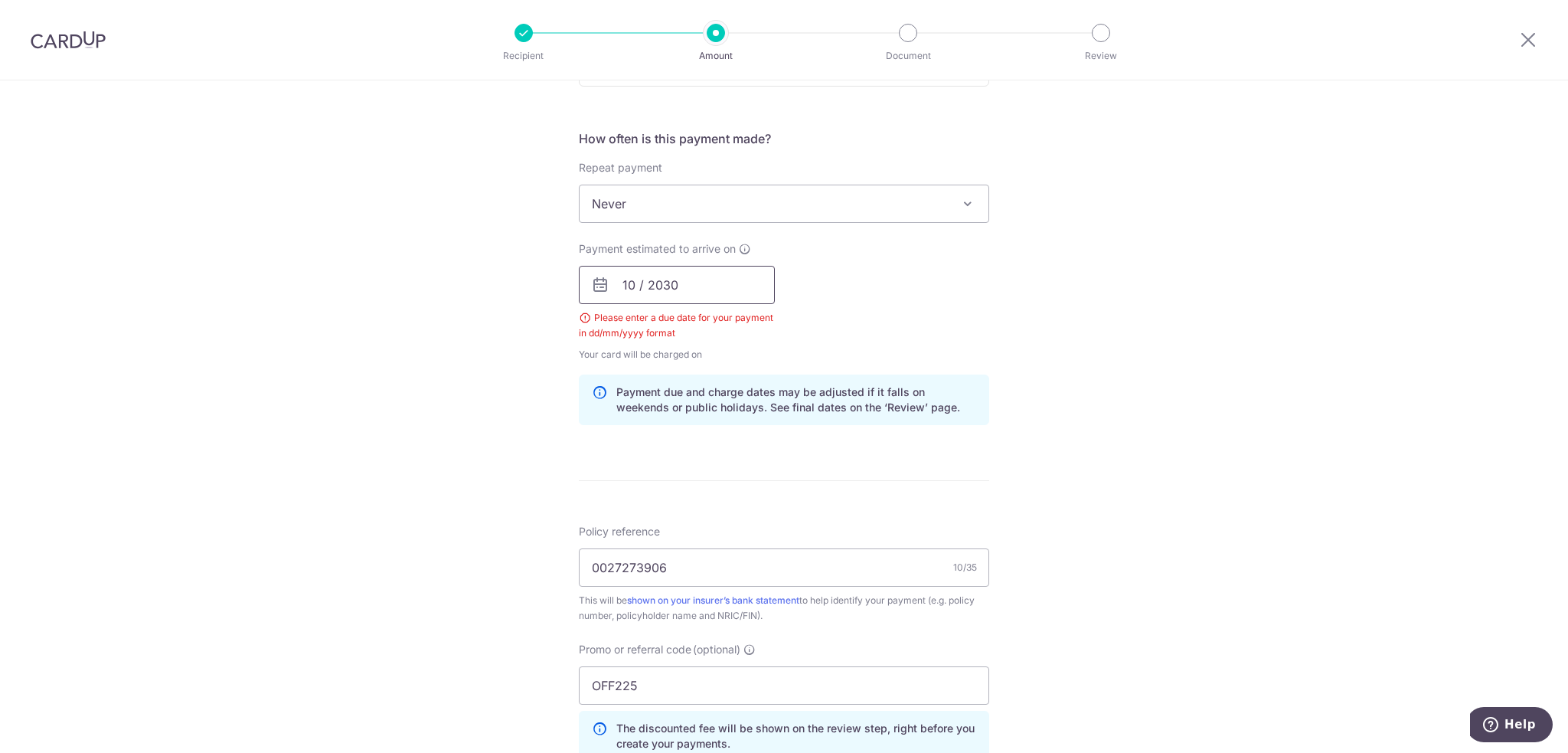
click at [704, 280] on input "10 / 2030" at bounding box center [677, 284] width 196 height 39
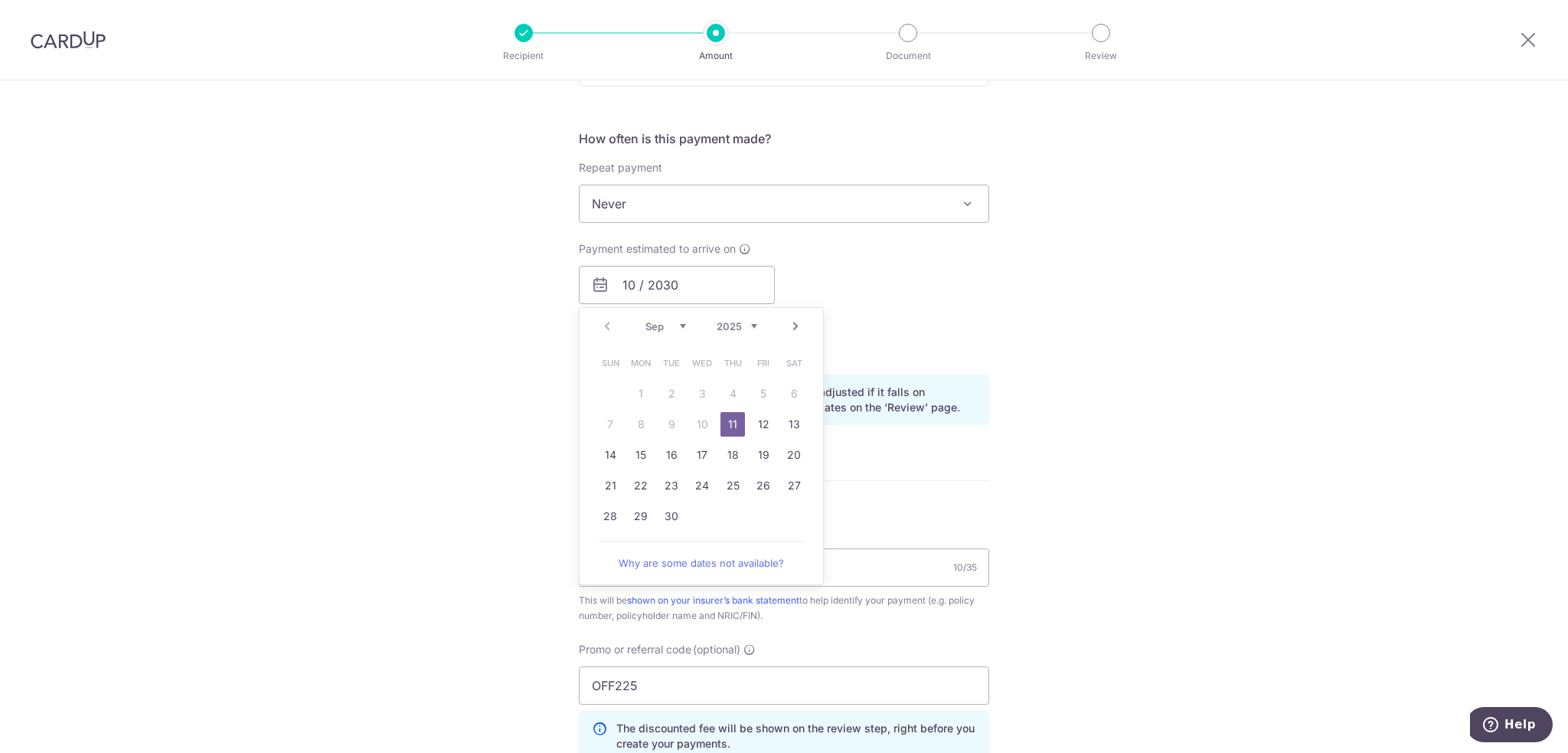
drag, startPoint x: 727, startPoint y: 418, endPoint x: 840, endPoint y: 444, distance: 116.0
click at [727, 418] on link "11" at bounding box center [732, 424] width 24 height 24
type input "[DATE]"
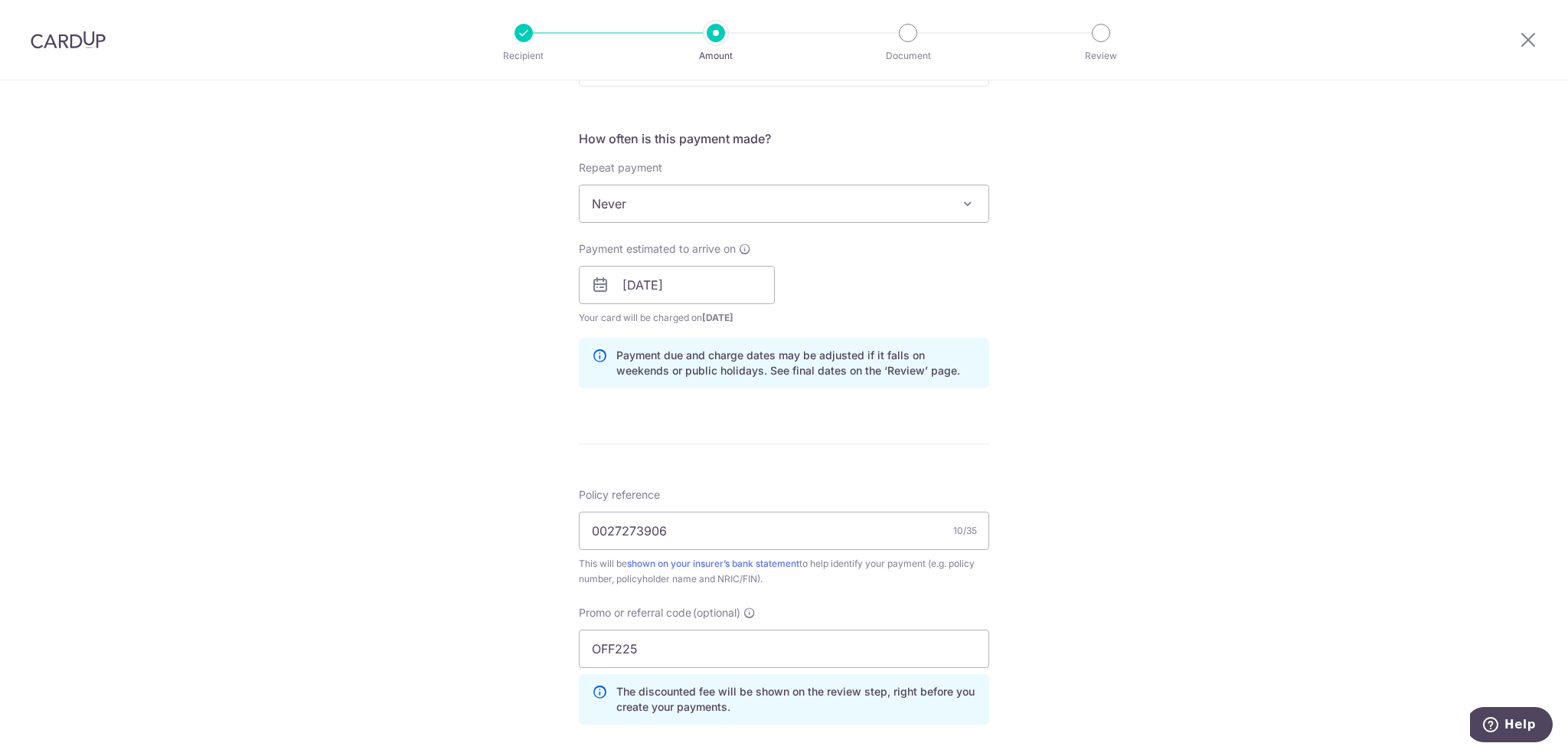
click at [1173, 410] on div "Tell us more about your payment Enter payment amount SGD 1,500.00 1500.00 Selec…" at bounding box center [784, 295] width 1568 height 1517
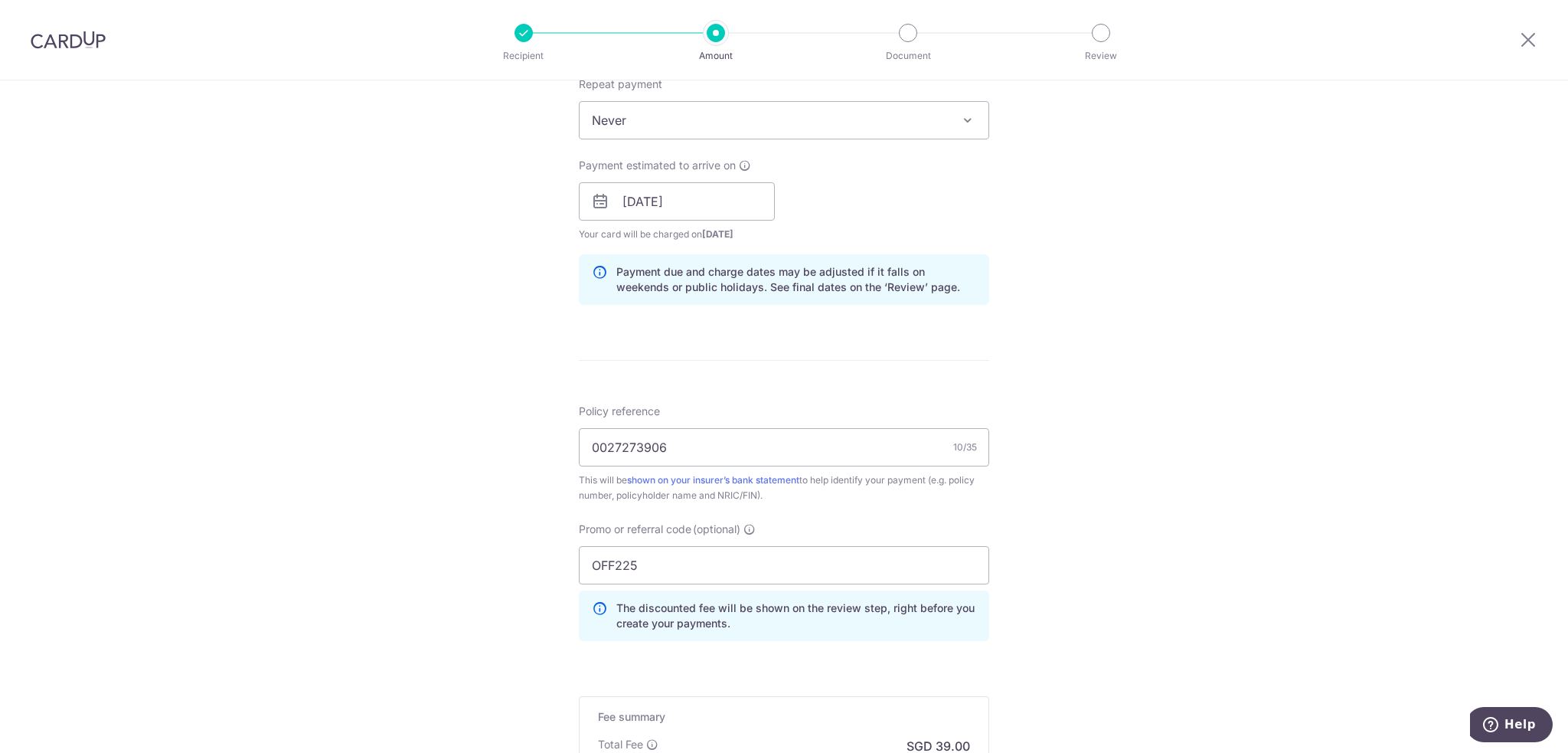
scroll to position [773, 0]
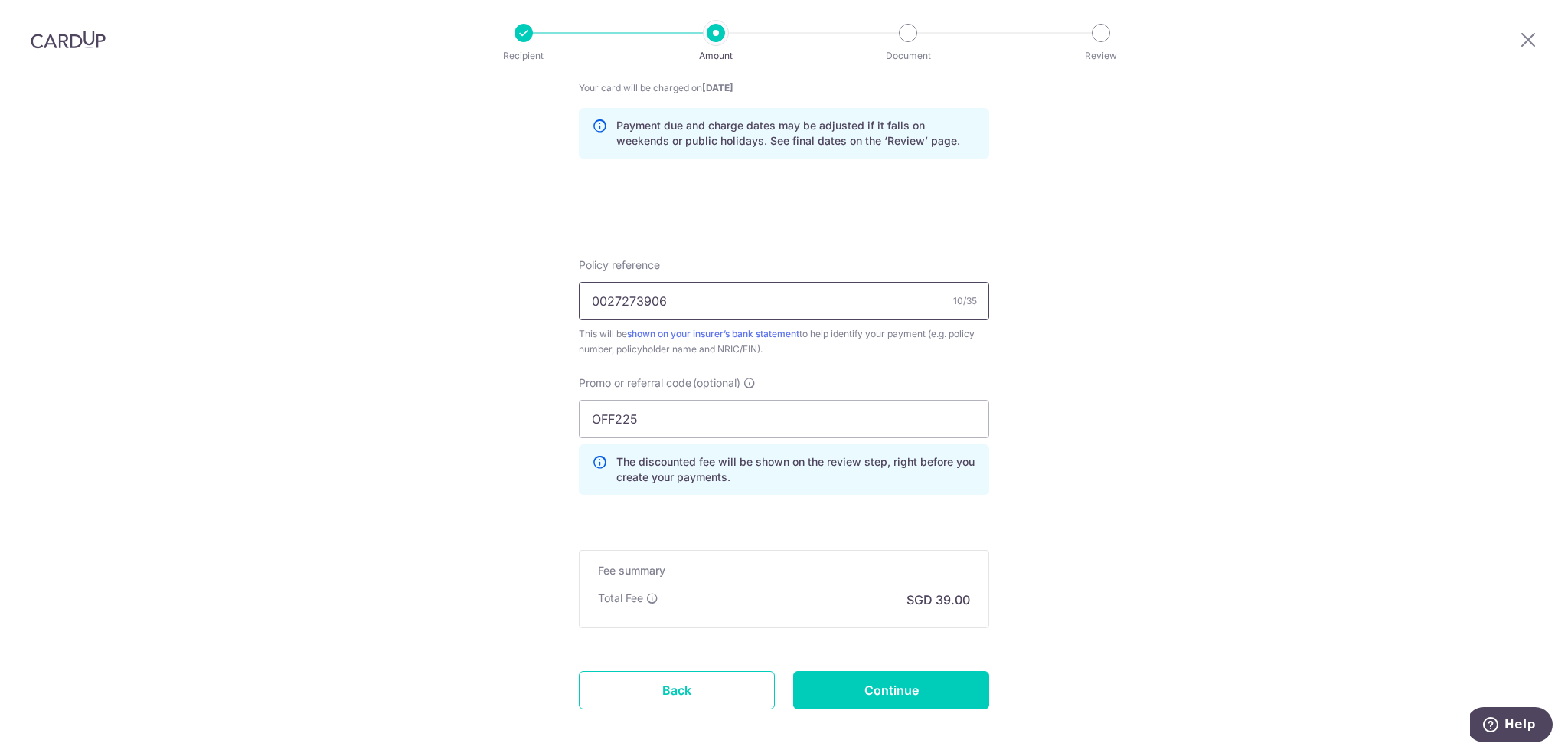
click at [790, 306] on input "0027273906" at bounding box center [784, 301] width 410 height 39
type input "0027273906 Chan Chia How"
click at [1160, 421] on div "Tell us more about your payment Enter payment amount SGD 1,500.00 1500.00 Selec…" at bounding box center [784, 65] width 1568 height 1517
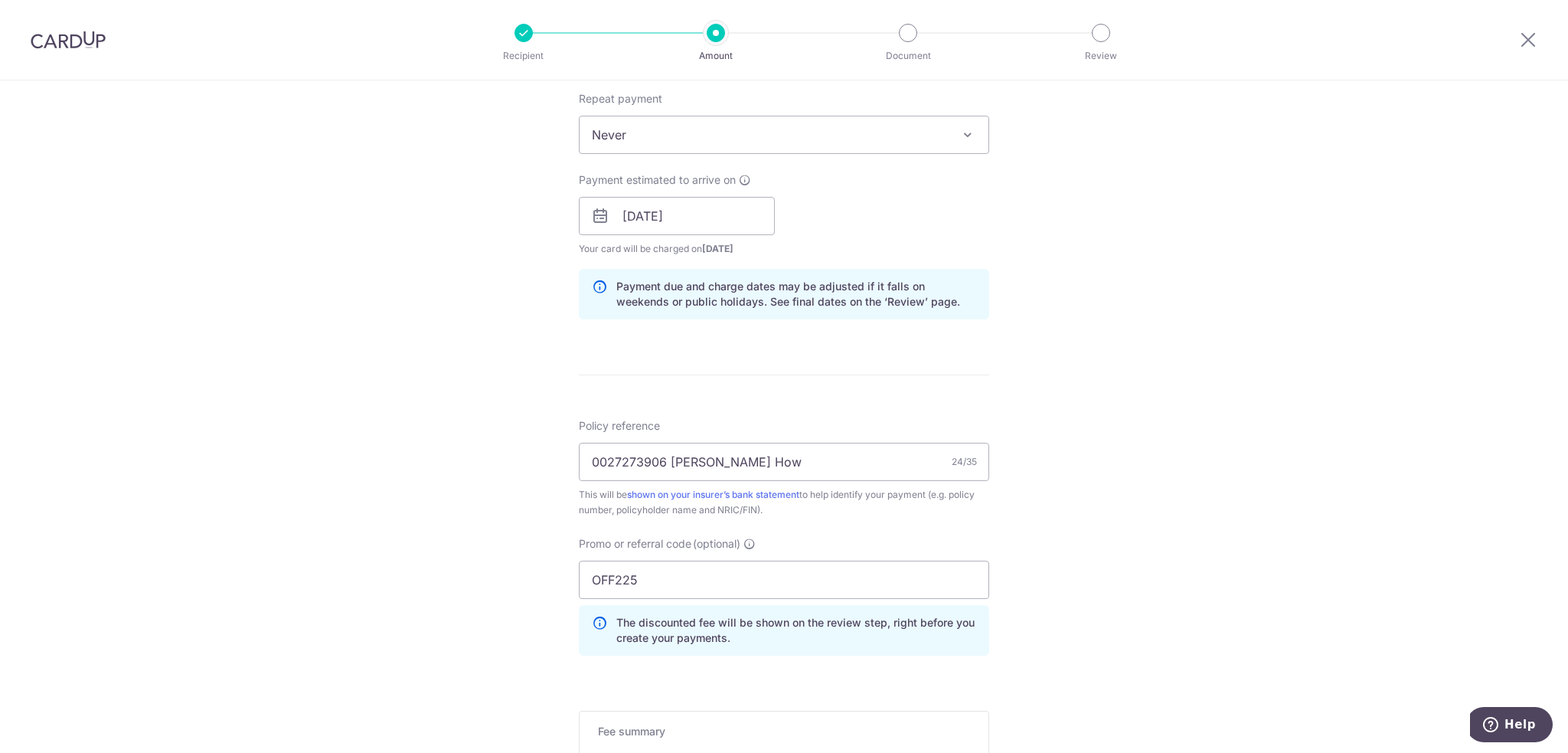
scroll to position [844, 0]
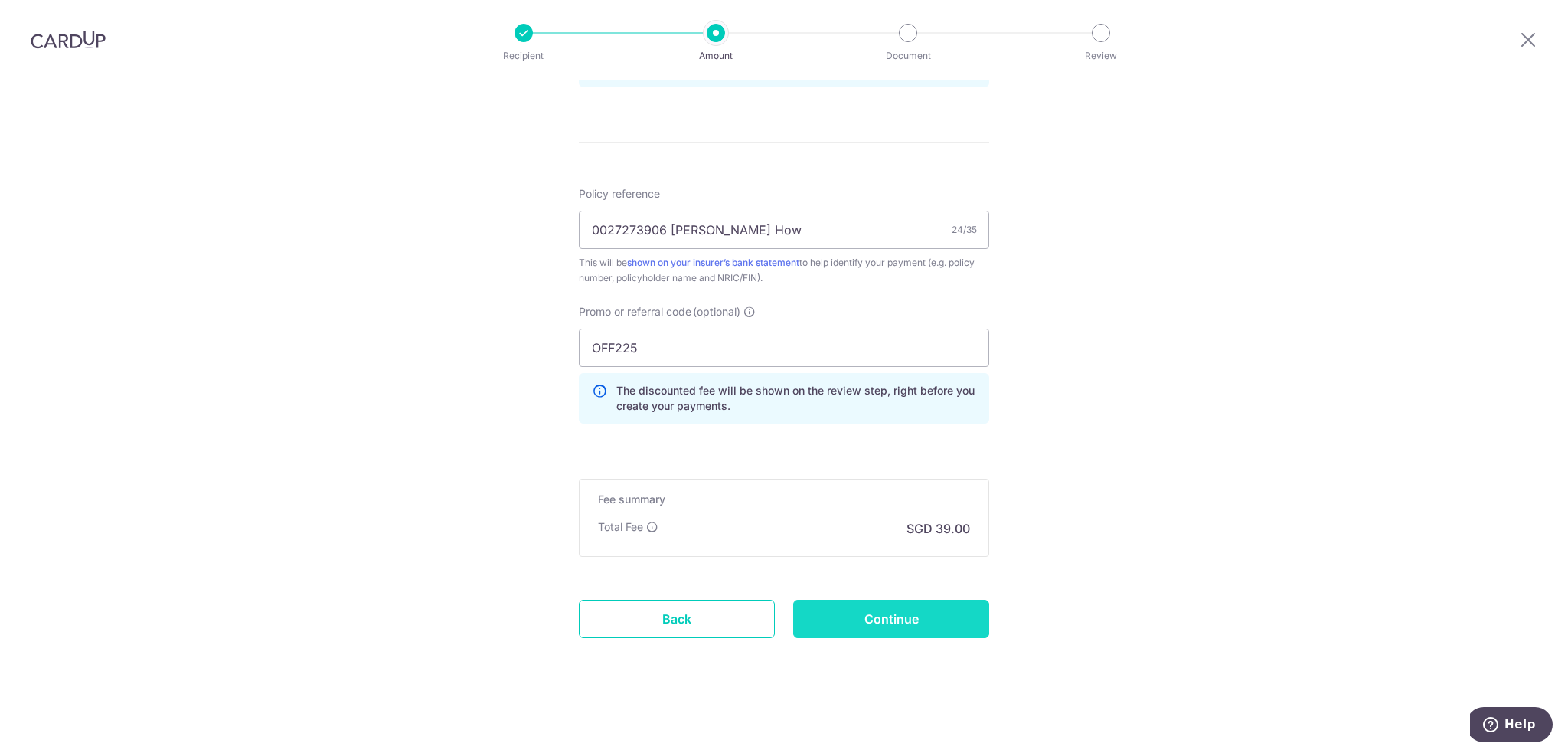
click at [955, 629] on input "Continue" at bounding box center [891, 618] width 196 height 39
type input "Create Schedule"
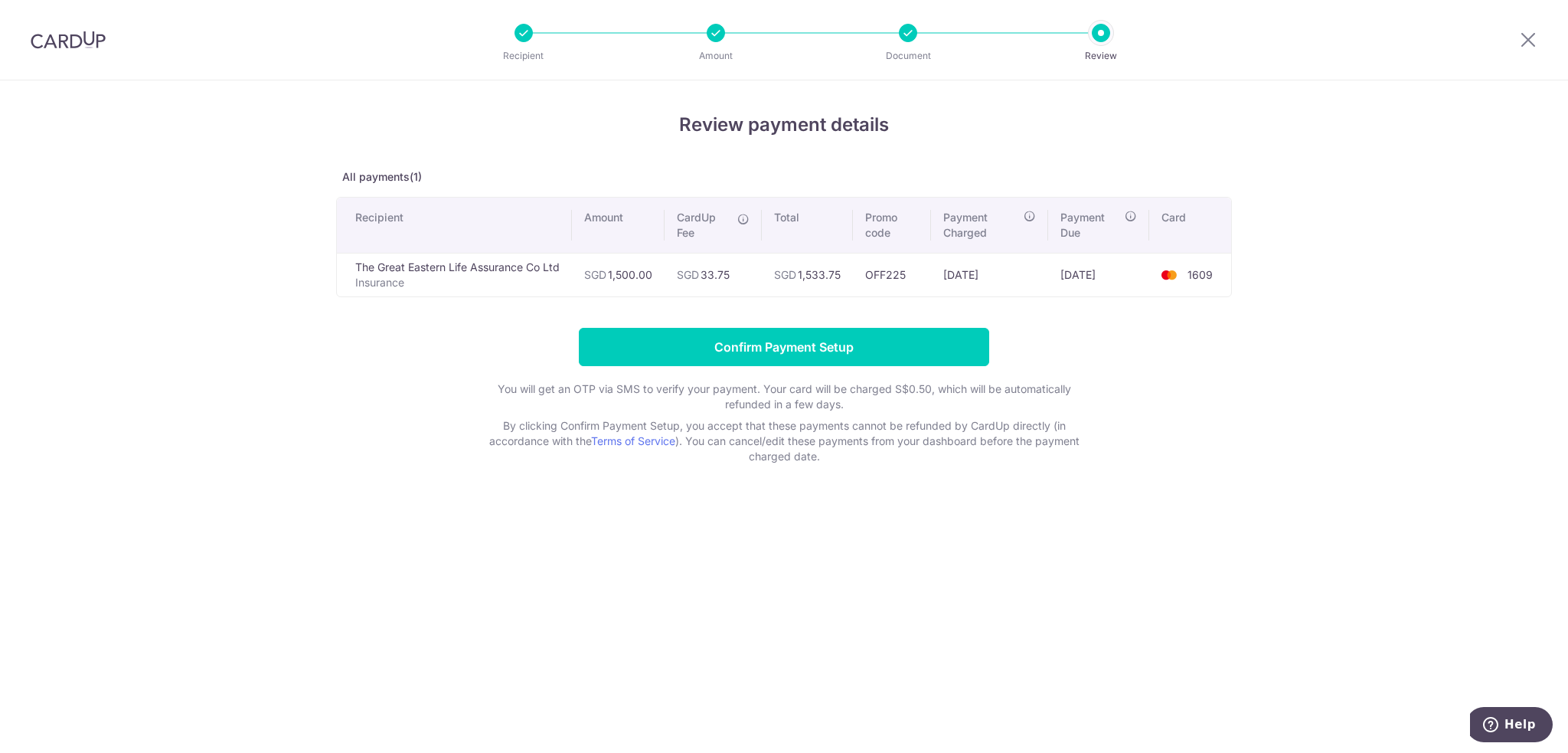
click at [952, 510] on div "Review payment details All payments(1) Recipient Amount CardUp Fee Total Promo …" at bounding box center [784, 416] width 1568 height 672
drag, startPoint x: 915, startPoint y: 276, endPoint x: 872, endPoint y: 279, distance: 43.1
click at [872, 279] on td "OFF225" at bounding box center [891, 274] width 78 height 43
click at [289, 493] on div "Review payment details All payments(1) Recipient Amount CardUp Fee Total Promo …" at bounding box center [784, 416] width 1568 height 672
click at [732, 341] on input "Confirm Payment Setup" at bounding box center [784, 347] width 410 height 39
